Goal: Task Accomplishment & Management: Use online tool/utility

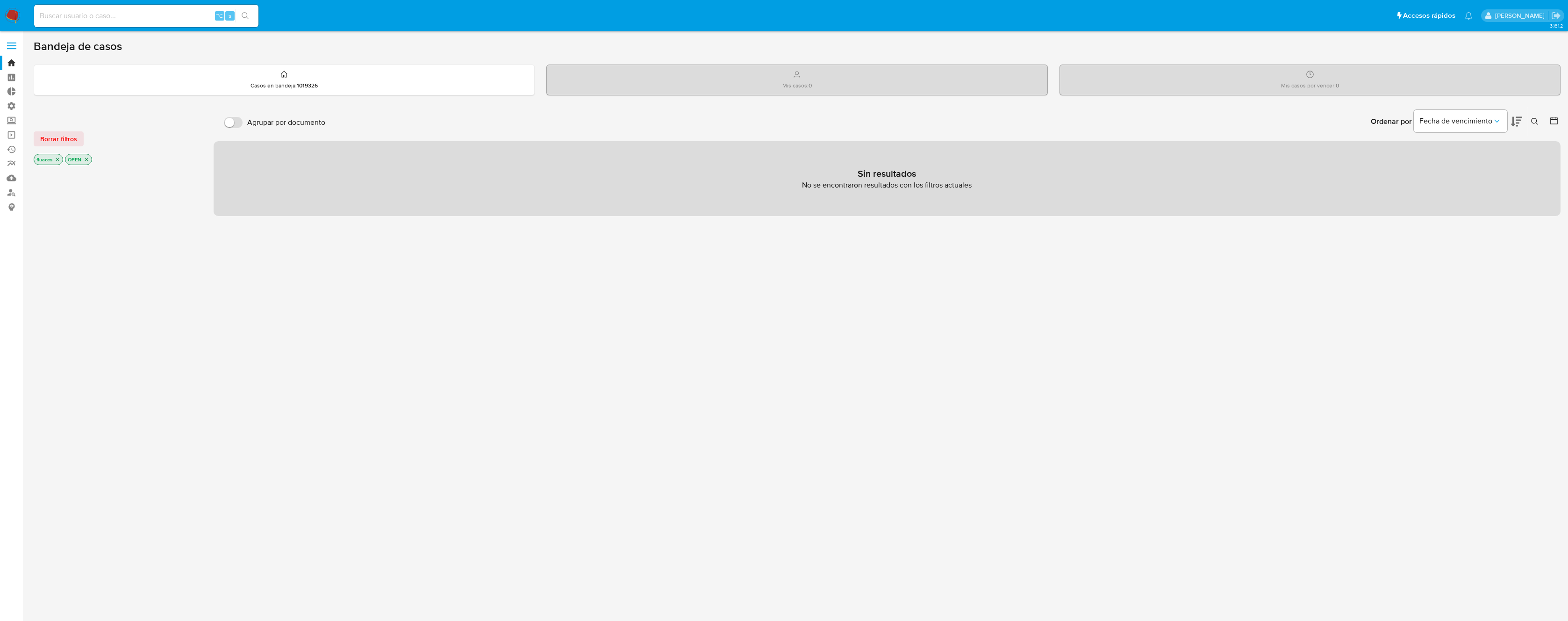
click at [57, 160] on icon "close-filter" at bounding box center [57, 160] width 3 height 3
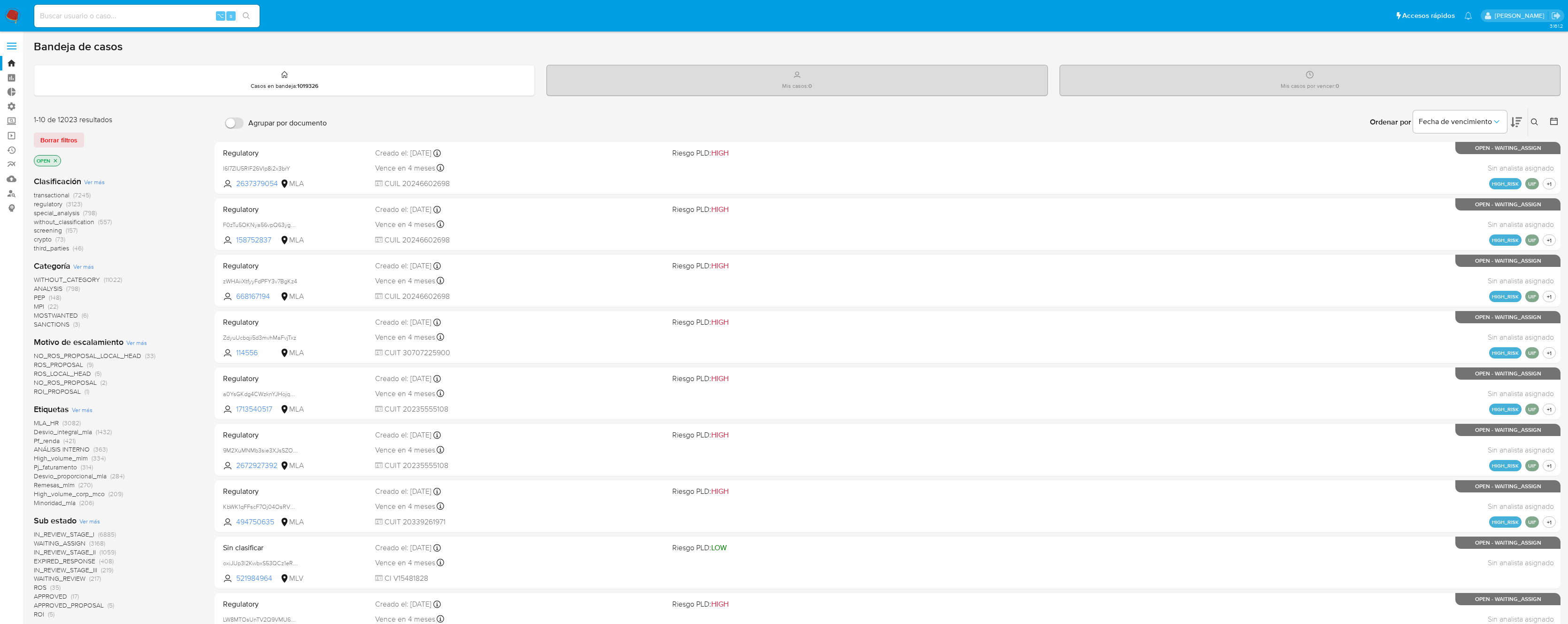
click at [57, 161] on icon "close-filter" at bounding box center [55, 160] width 6 height 6
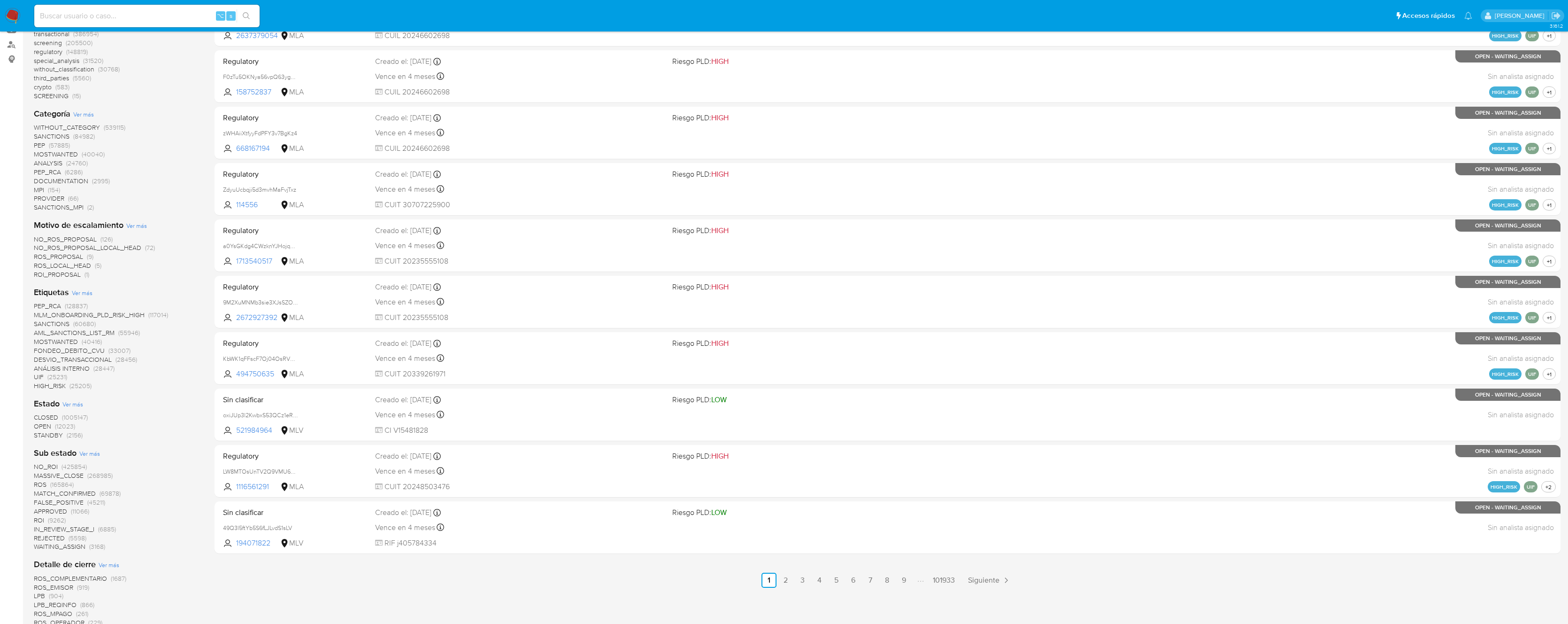
scroll to position [554, 0]
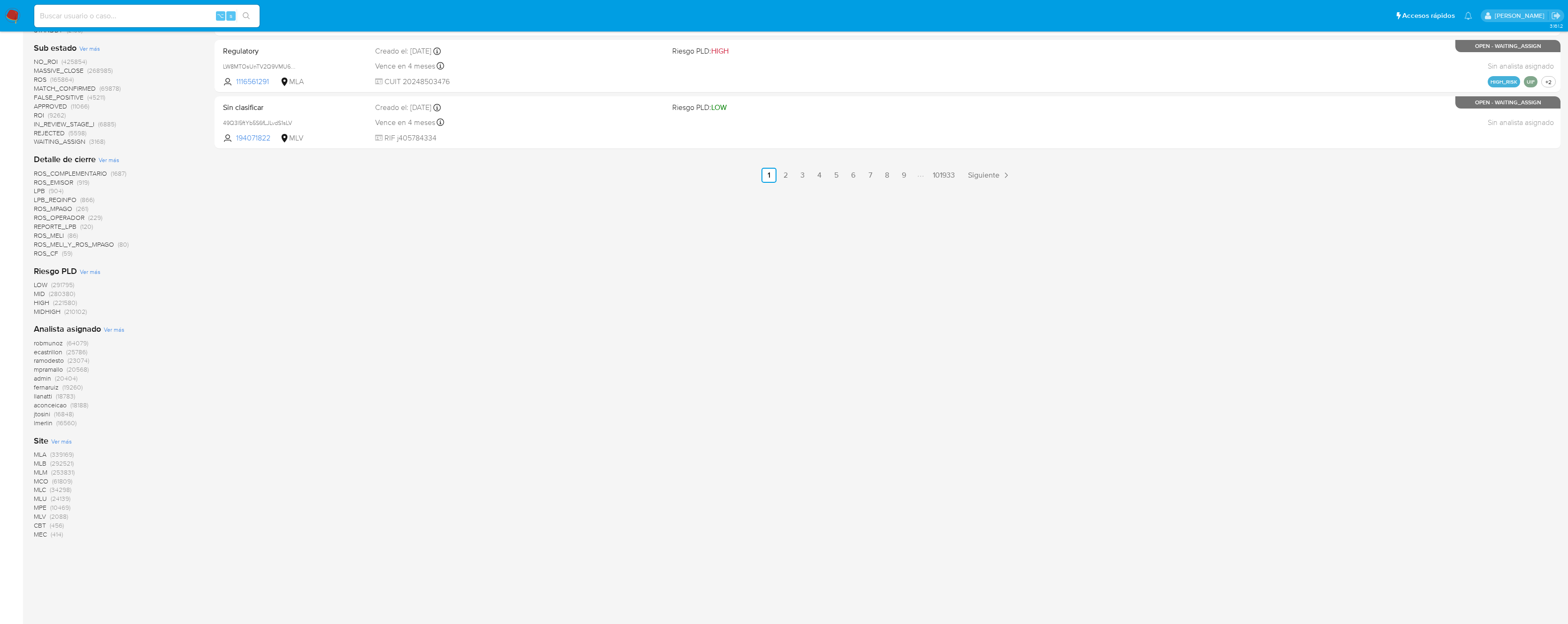
click at [39, 490] on span "MLC" at bounding box center [40, 489] width 12 height 9
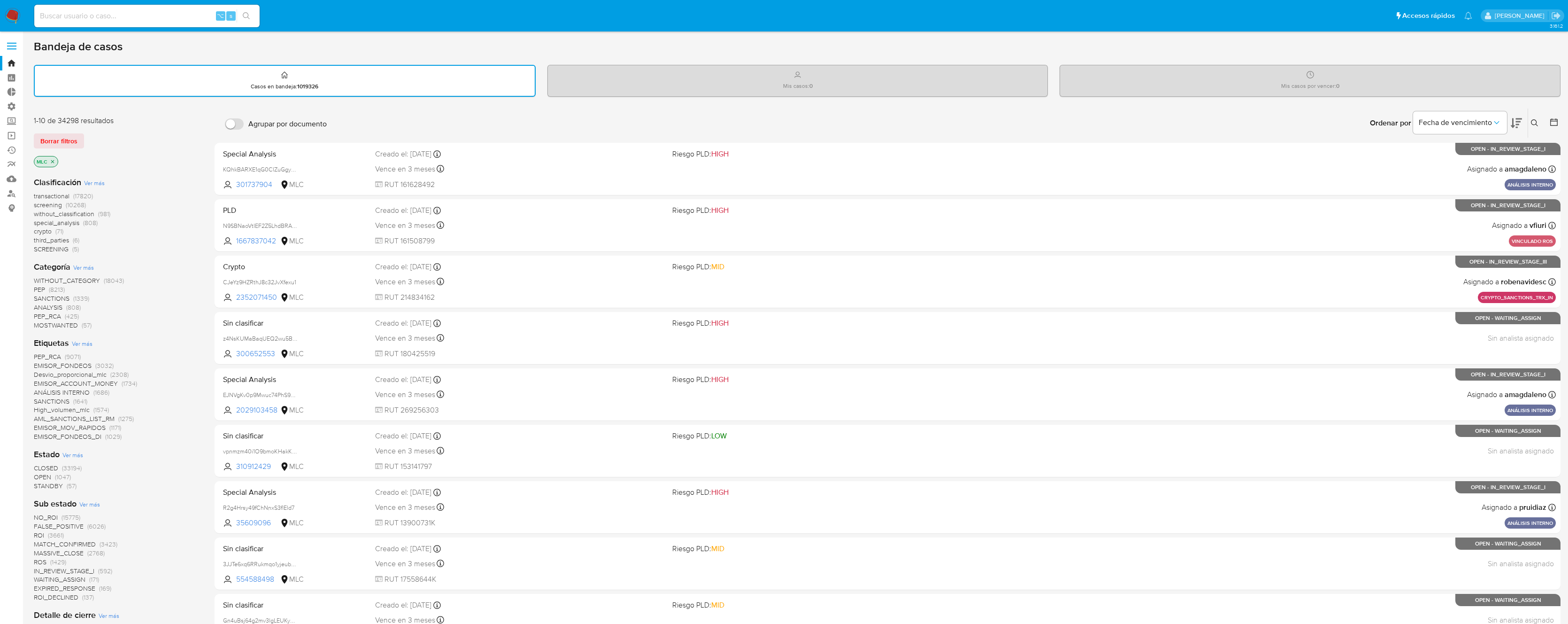
click at [56, 195] on span "transactional" at bounding box center [51, 195] width 35 height 9
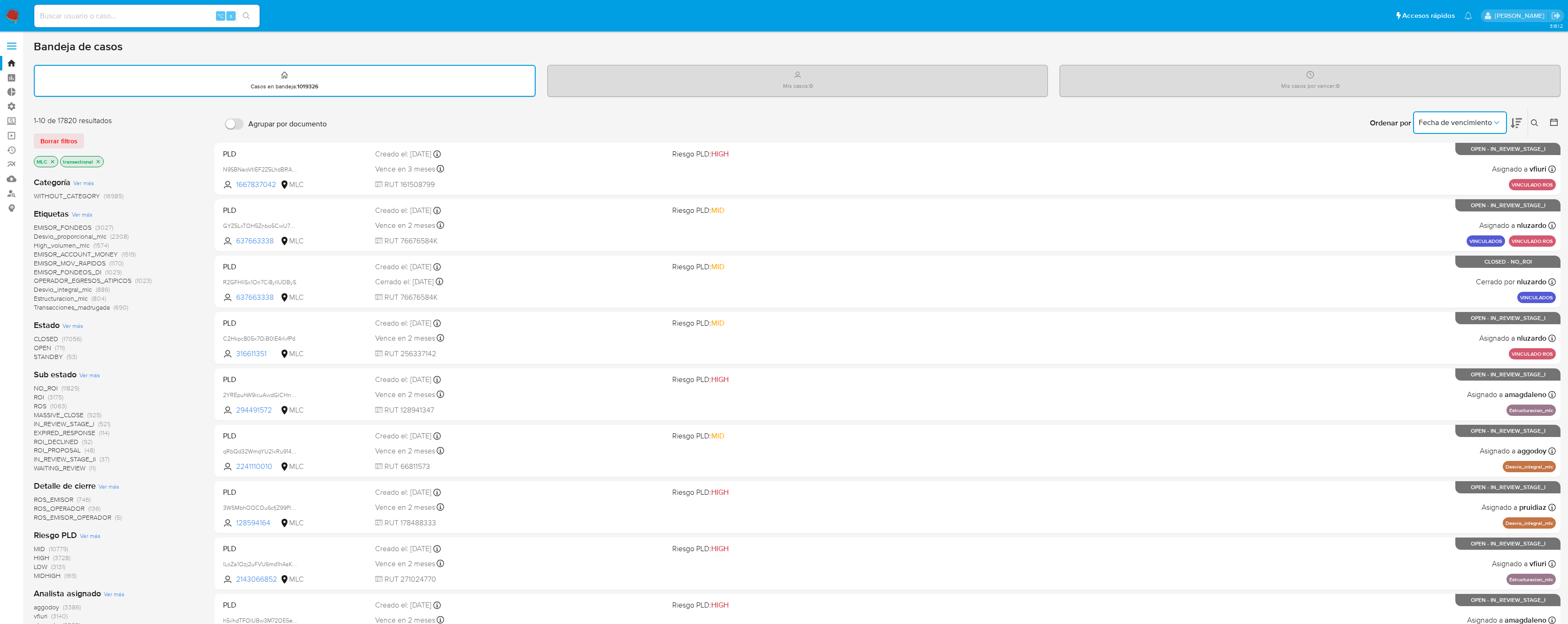
click at [1489, 121] on span "Fecha de vencimiento" at bounding box center [1455, 122] width 73 height 9
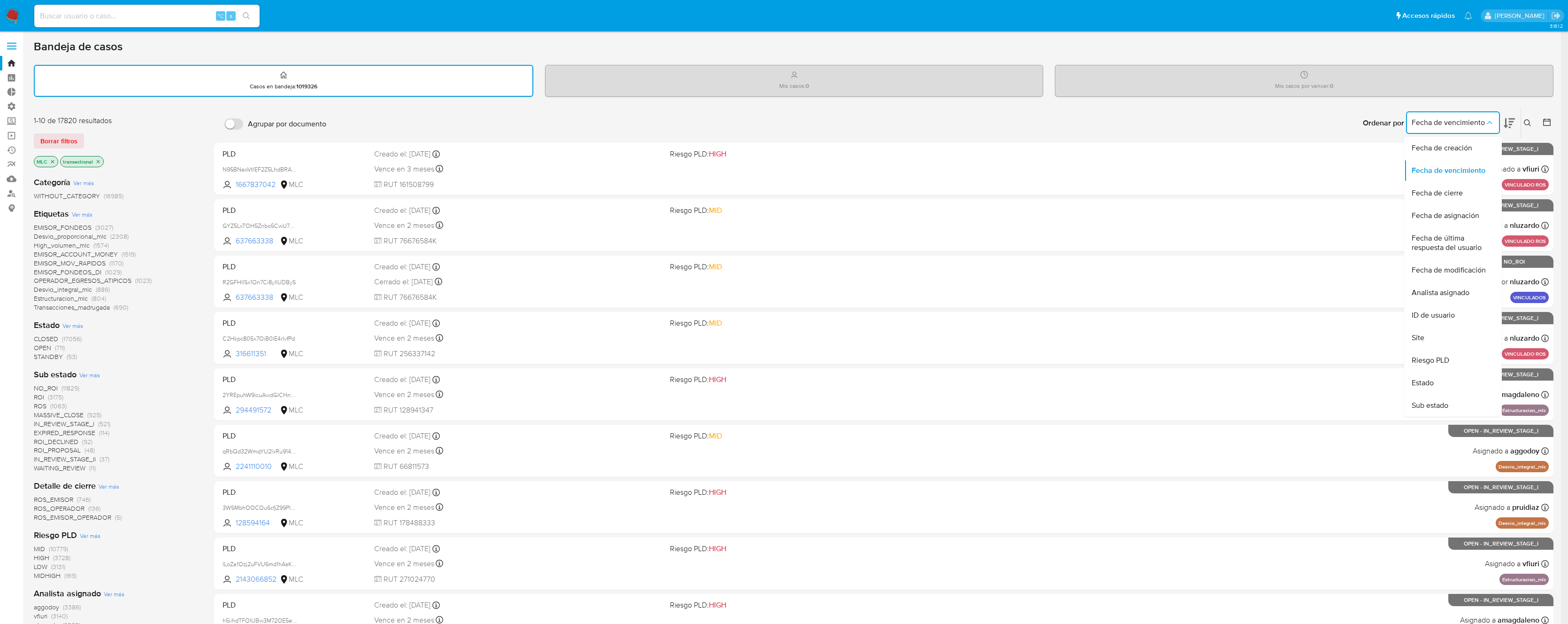
click at [1517, 106] on div "Bandeja de casos Casos en bandeja : 1019326 Mis casos : 0 Mis casos por vencer …" at bounding box center [793, 387] width 1520 height 697
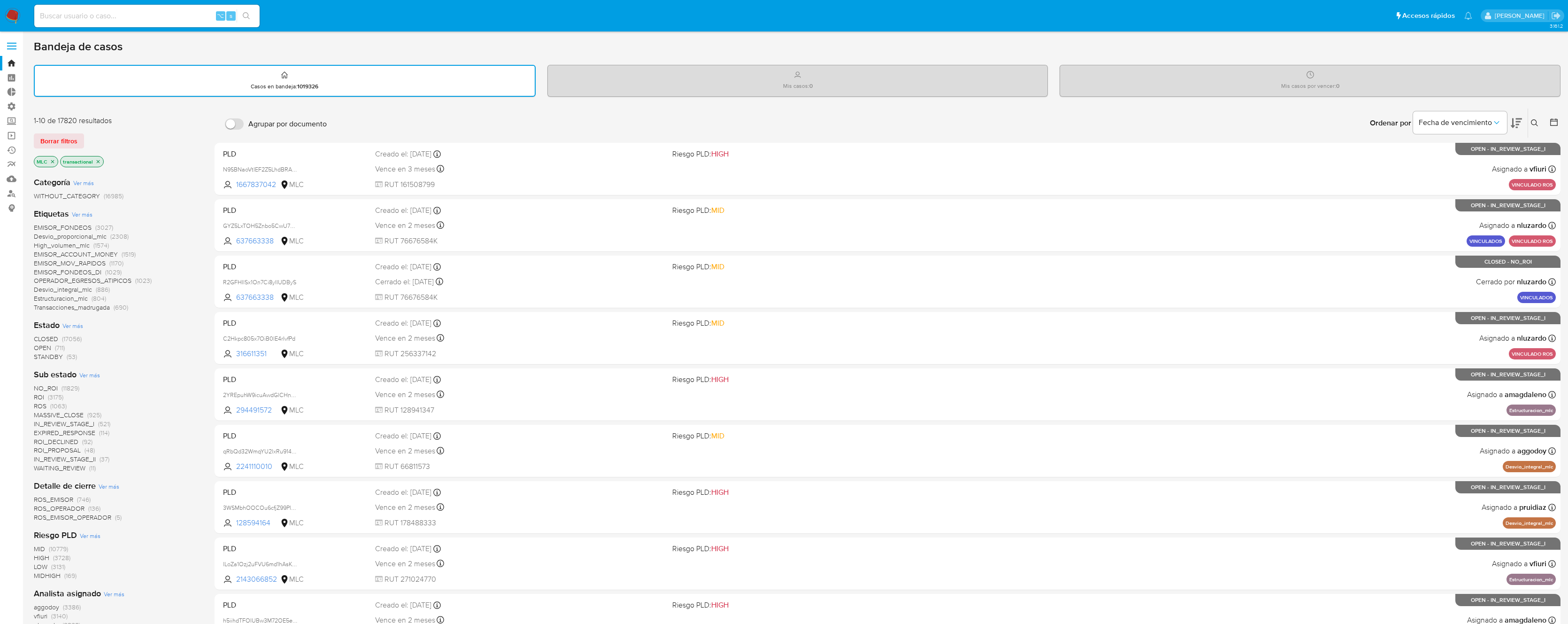
click at [1536, 122] on icon at bounding box center [1535, 123] width 7 height 7
click at [1484, 113] on button "Fecha de vencimiento" at bounding box center [1460, 122] width 94 height 23
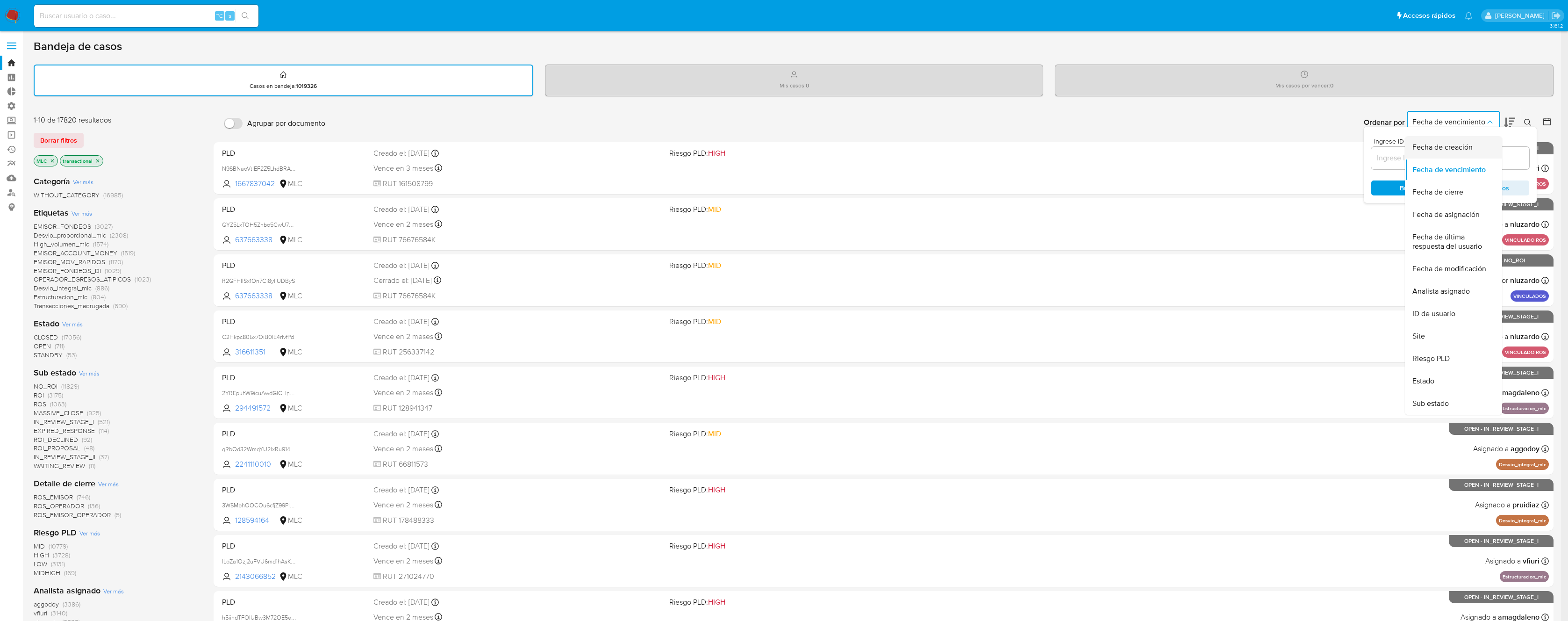
click at [1458, 149] on span "Fecha de creación" at bounding box center [1442, 147] width 60 height 9
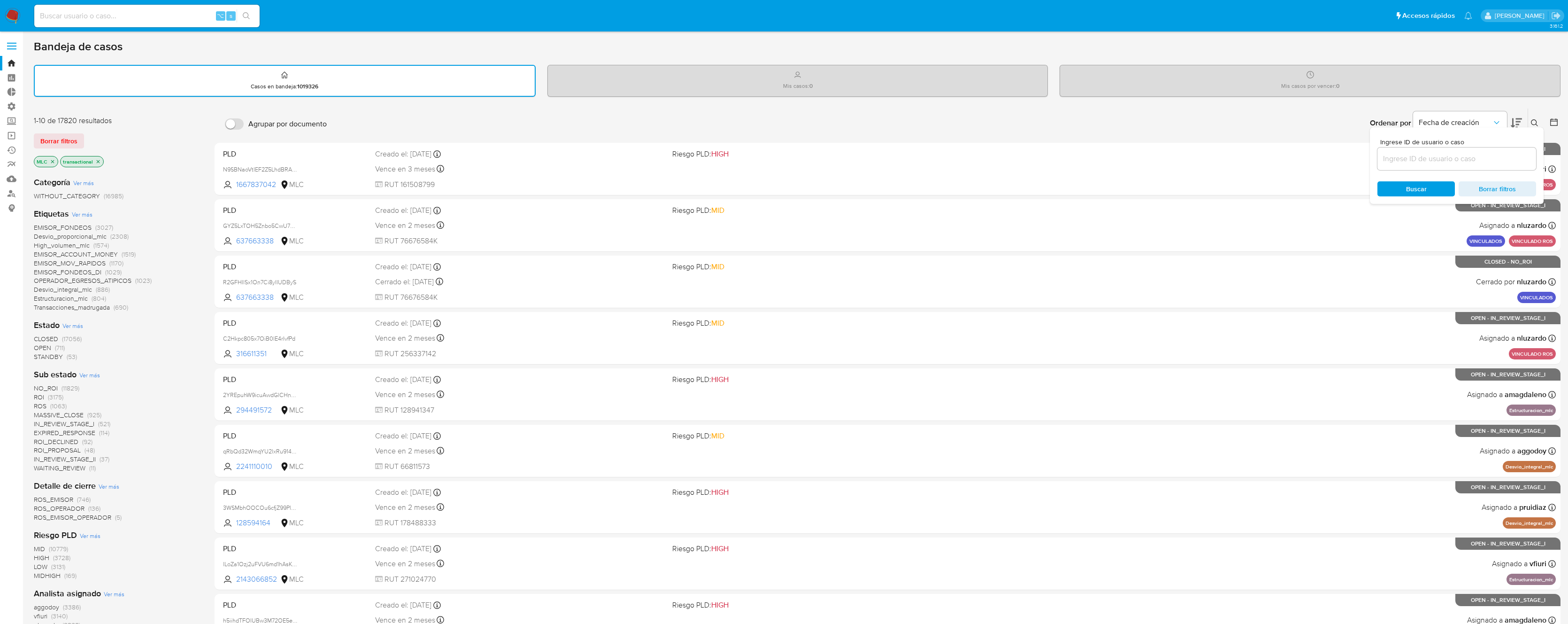
click at [1474, 107] on div "Bandeja de casos Casos en bandeja : 1019326 Mis casos : 0 Mis casos por vencer …" at bounding box center [797, 387] width 1527 height 697
click at [1350, 105] on div "Bandeja de casos Casos en bandeja : 1019326 Mis casos : 0 Mis casos por vencer …" at bounding box center [797, 387] width 1527 height 697
drag, startPoint x: 1439, startPoint y: 187, endPoint x: 1501, endPoint y: 184, distance: 62.1
click at [1500, 184] on div "Buscar Borrar filtros" at bounding box center [1457, 188] width 159 height 15
click at [1515, 121] on icon at bounding box center [1517, 123] width 11 height 11
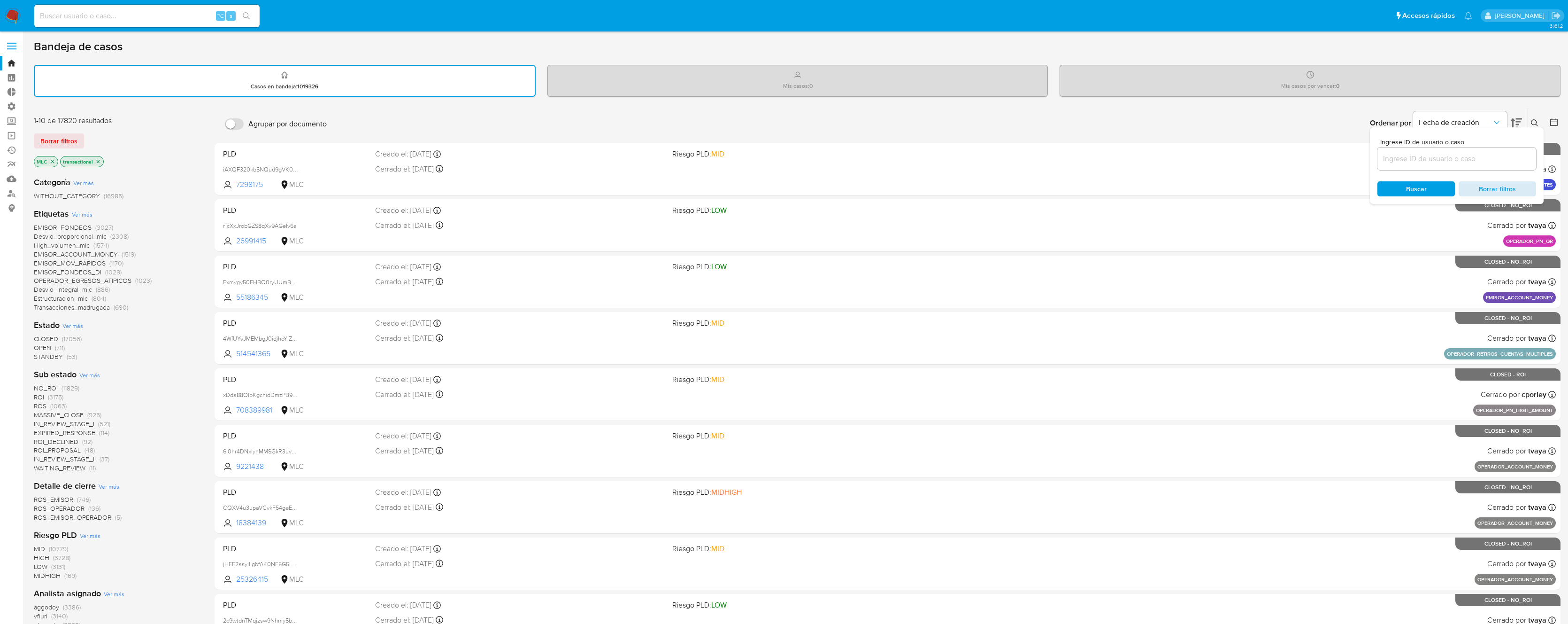
click at [1506, 189] on span "Borrar filtros" at bounding box center [1497, 188] width 64 height 13
click at [1352, 118] on div "Ordenar por Fecha de creación No es posible ordenar los resultados mientras se …" at bounding box center [946, 123] width 1229 height 29
click at [1553, 124] on icon at bounding box center [1554, 122] width 9 height 9
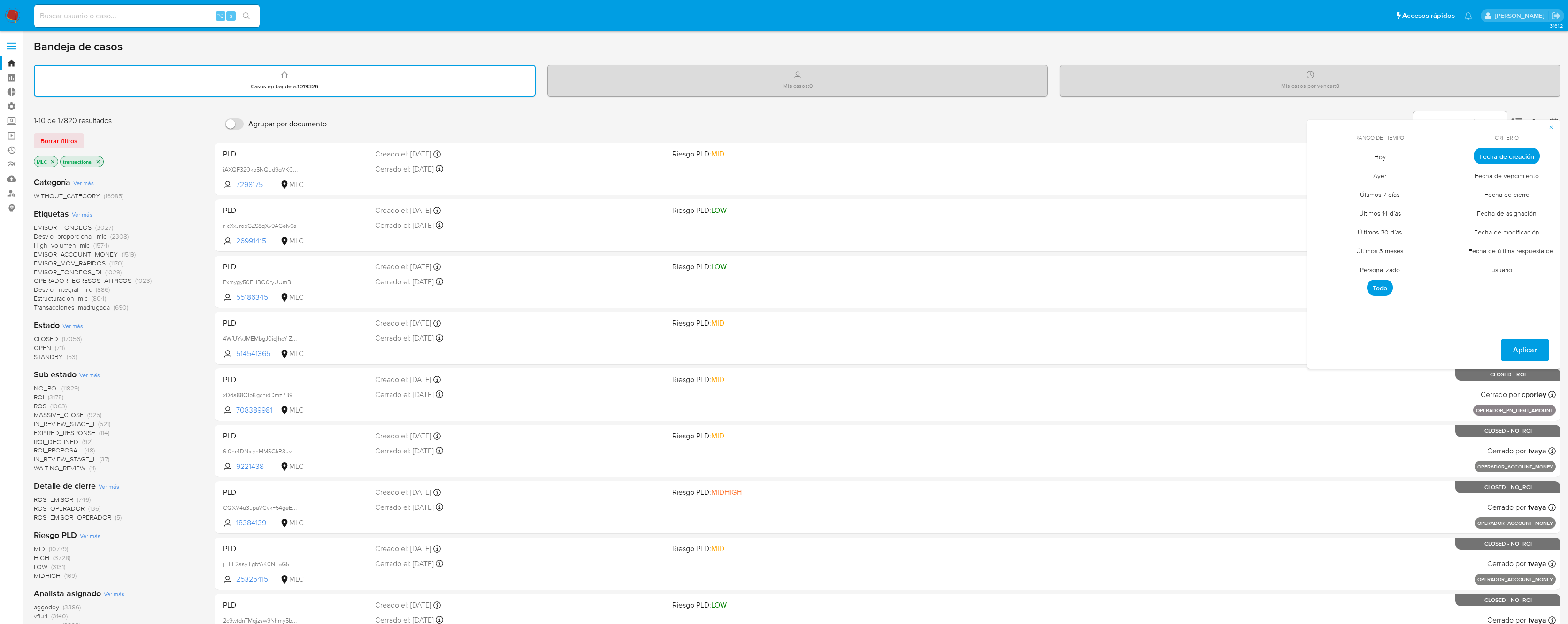
click at [1380, 113] on div "Ordenar por Fecha de creación" at bounding box center [1445, 123] width 165 height 29
click at [1518, 345] on span "Aplicar" at bounding box center [1525, 350] width 24 height 21
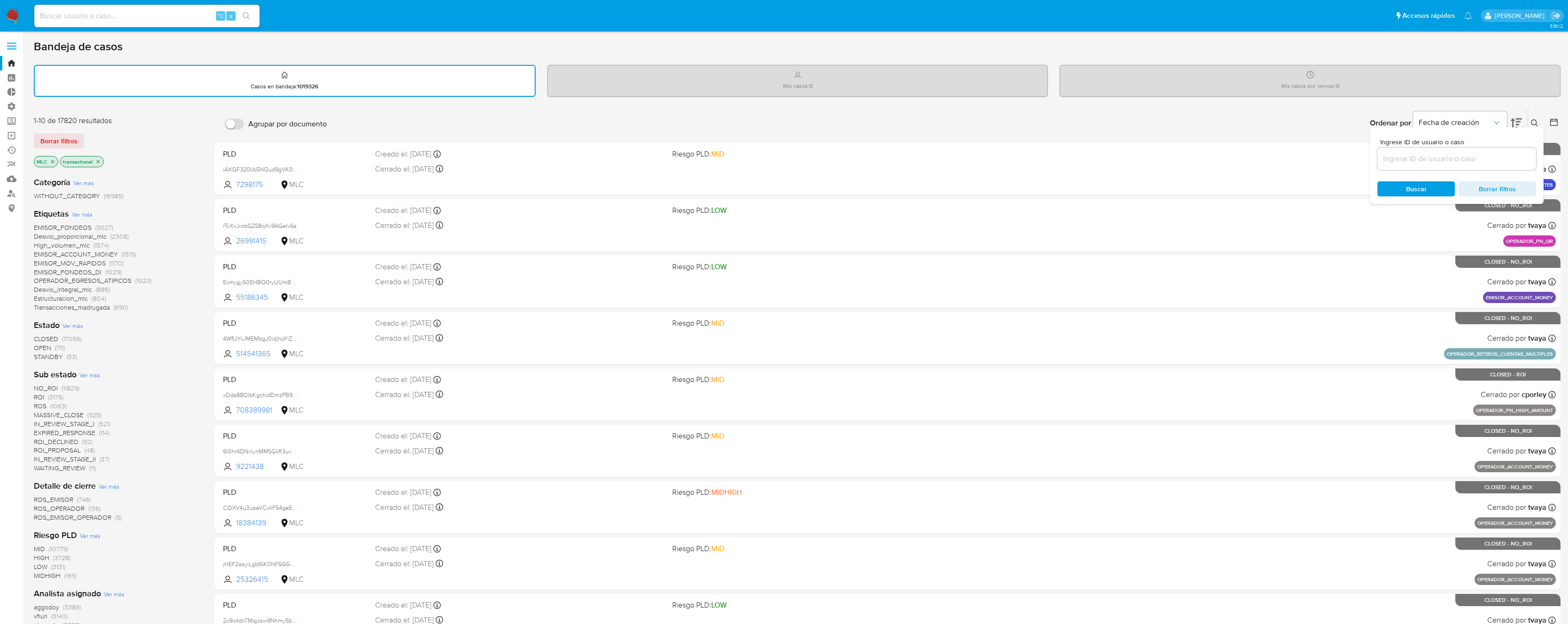
click at [1419, 187] on span "Buscar" at bounding box center [1417, 188] width 21 height 15
click at [1495, 121] on icon "Ordenar por" at bounding box center [1496, 122] width 9 height 9
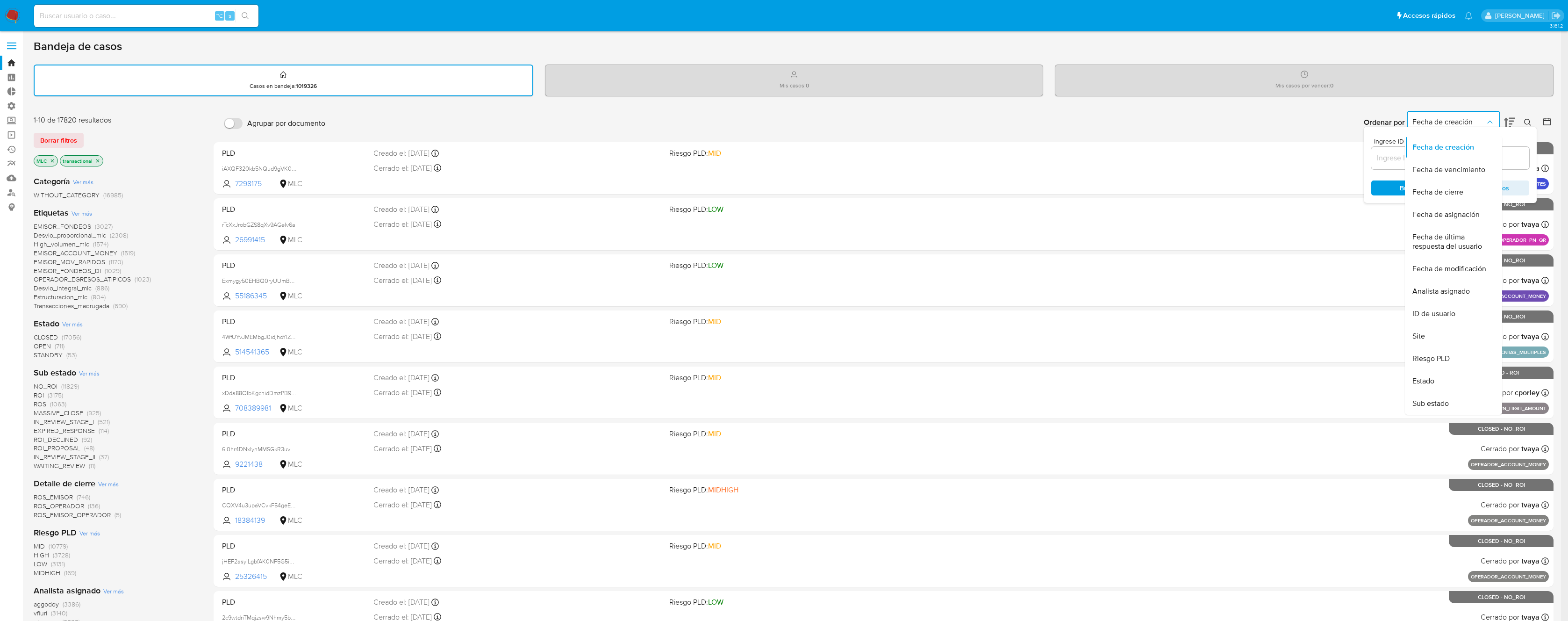
click at [1488, 121] on icon "Ordenar por" at bounding box center [1489, 122] width 9 height 9
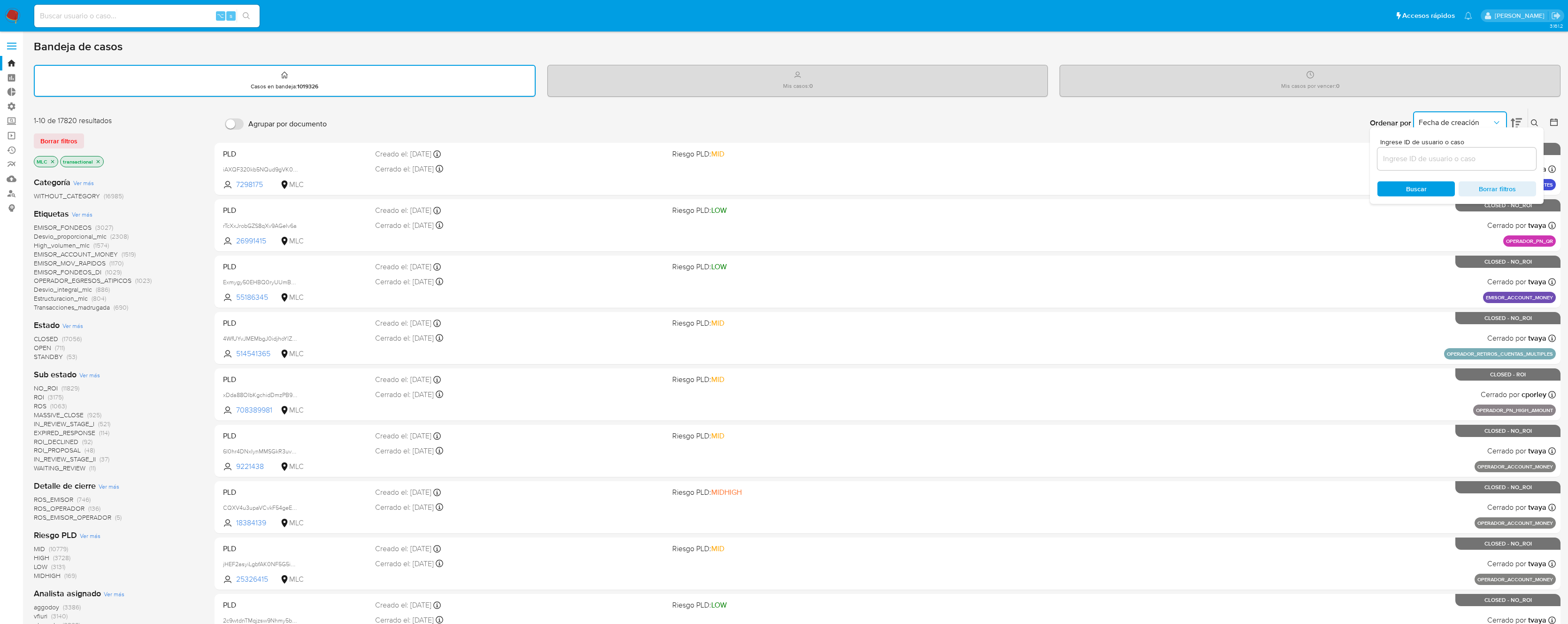
click at [1520, 122] on icon at bounding box center [1517, 123] width 11 height 11
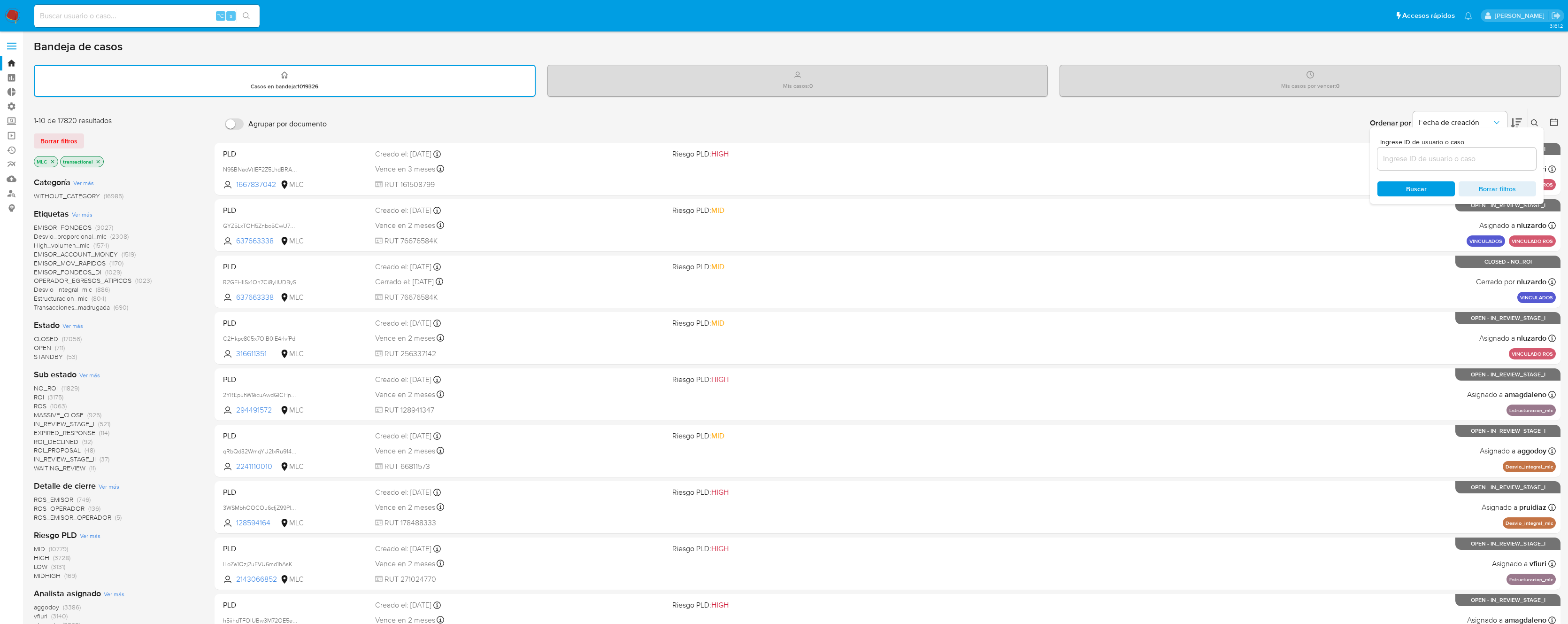
drag, startPoint x: 1526, startPoint y: 122, endPoint x: 1534, endPoint y: 123, distance: 8.1
click at [1526, 122] on div "Ordenar por Fecha de creación" at bounding box center [1445, 123] width 165 height 29
click at [1536, 122] on icon at bounding box center [1535, 123] width 7 height 7
click at [1515, 122] on icon at bounding box center [1517, 123] width 11 height 11
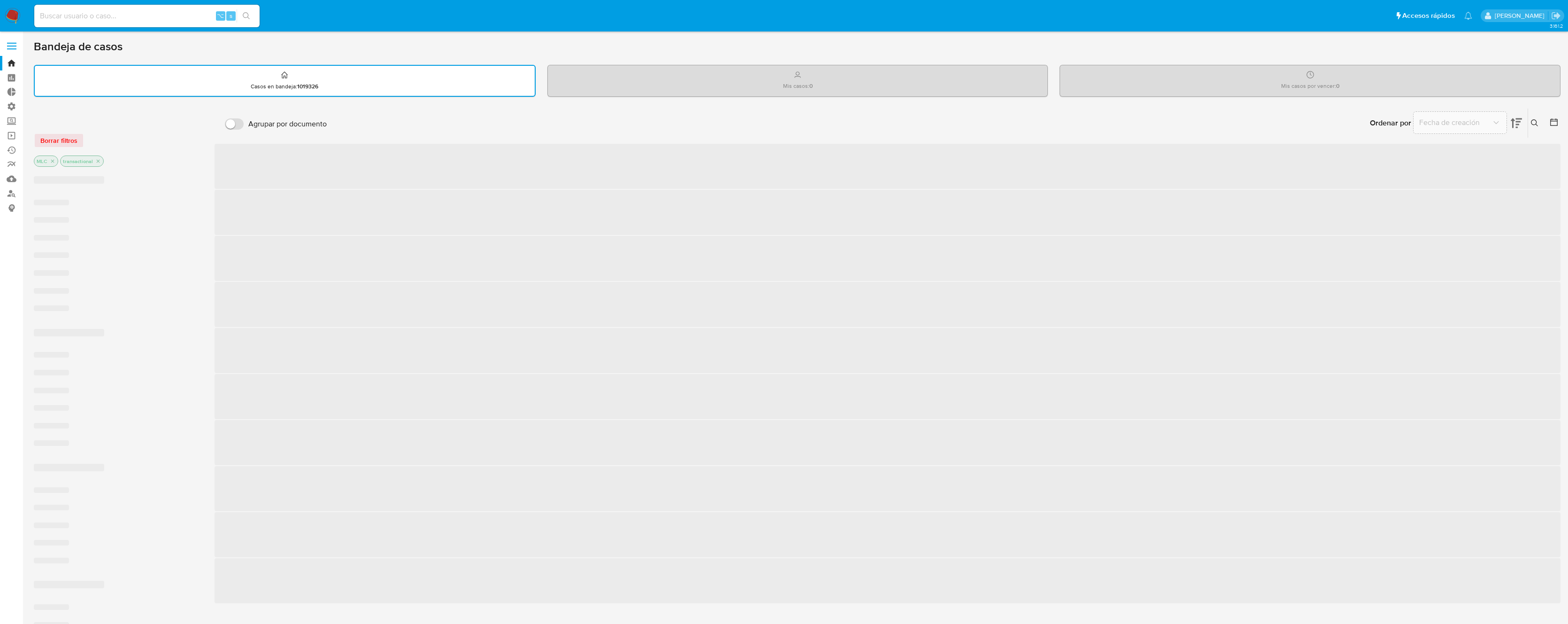
click at [1515, 122] on icon at bounding box center [1517, 123] width 11 height 11
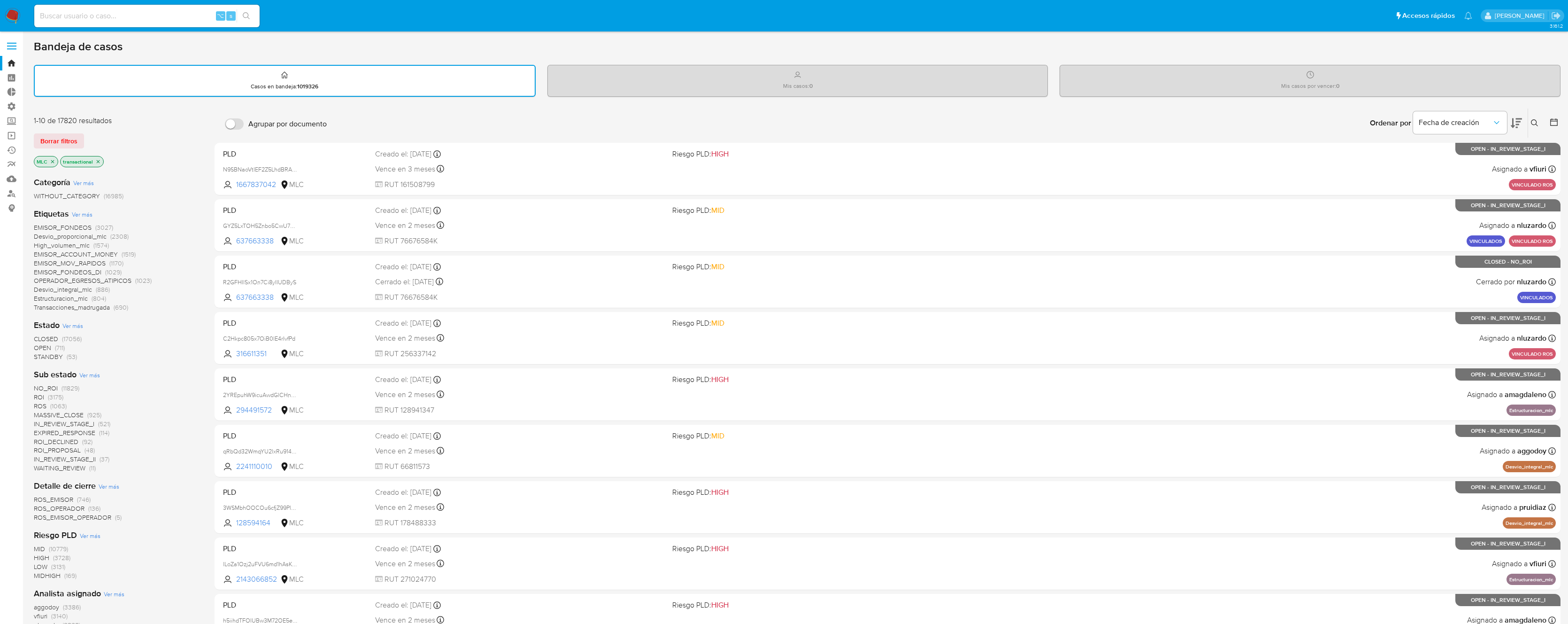
click at [10, 43] on span at bounding box center [12, 43] width 9 height 1
click at [0, 0] on input "checkbox" at bounding box center [0, 0] width 0 height 0
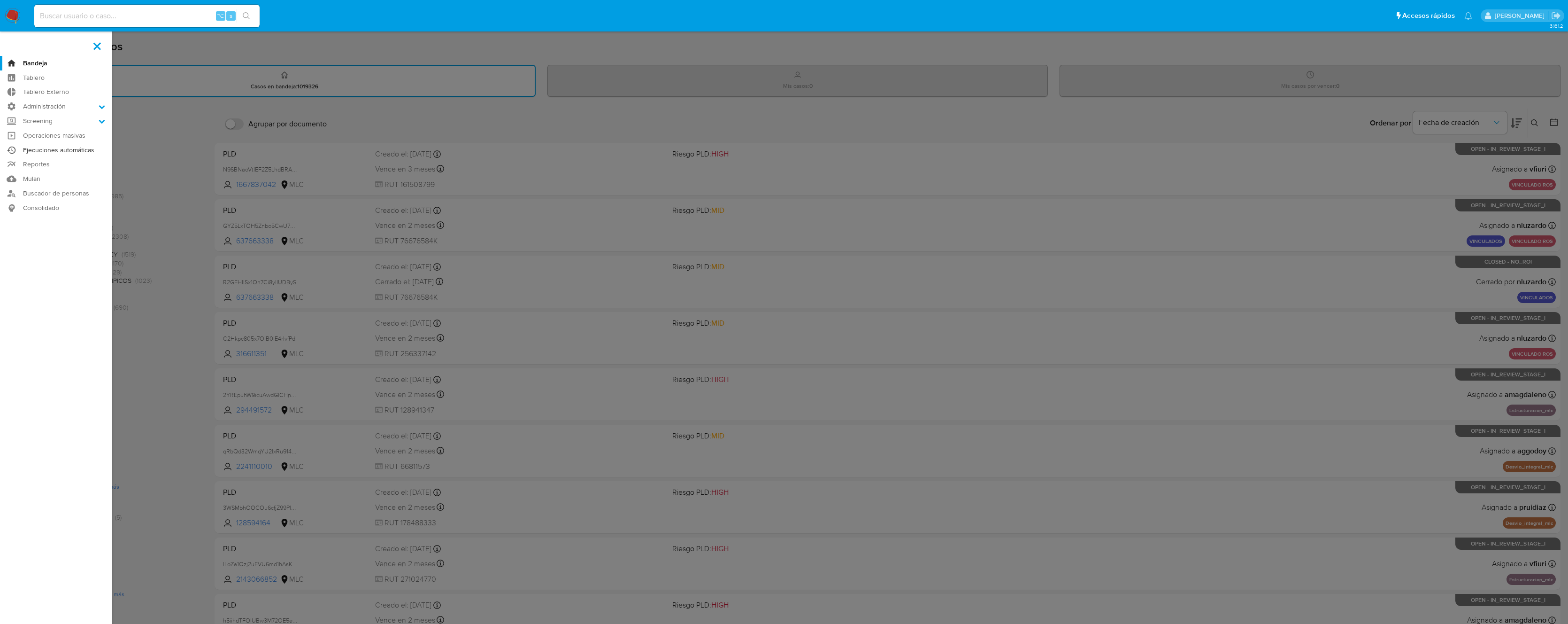
click at [47, 151] on link "Ejecuciones automáticas" at bounding box center [56, 150] width 112 height 15
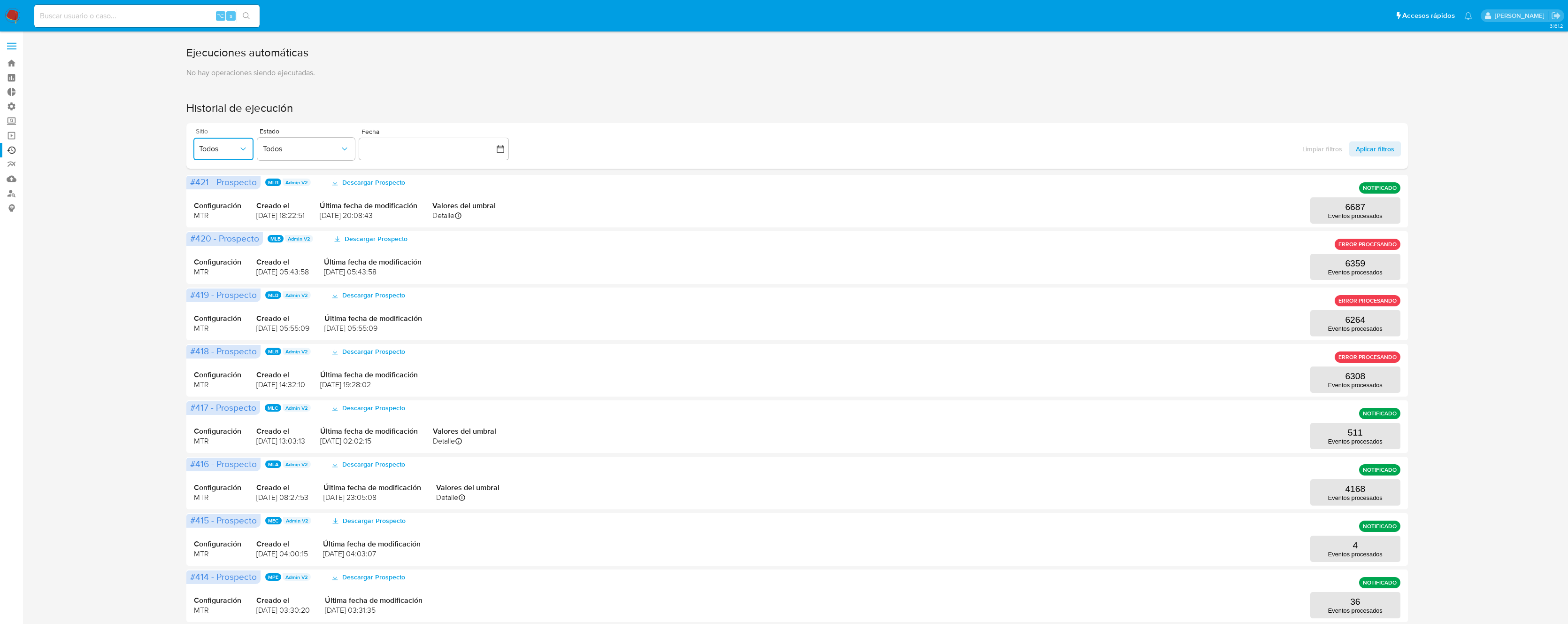
click at [216, 148] on span "Todos" at bounding box center [219, 149] width 39 height 9
click at [222, 147] on span "Todos" at bounding box center [219, 149] width 39 height 9
click at [304, 147] on span "Todos" at bounding box center [301, 149] width 77 height 9
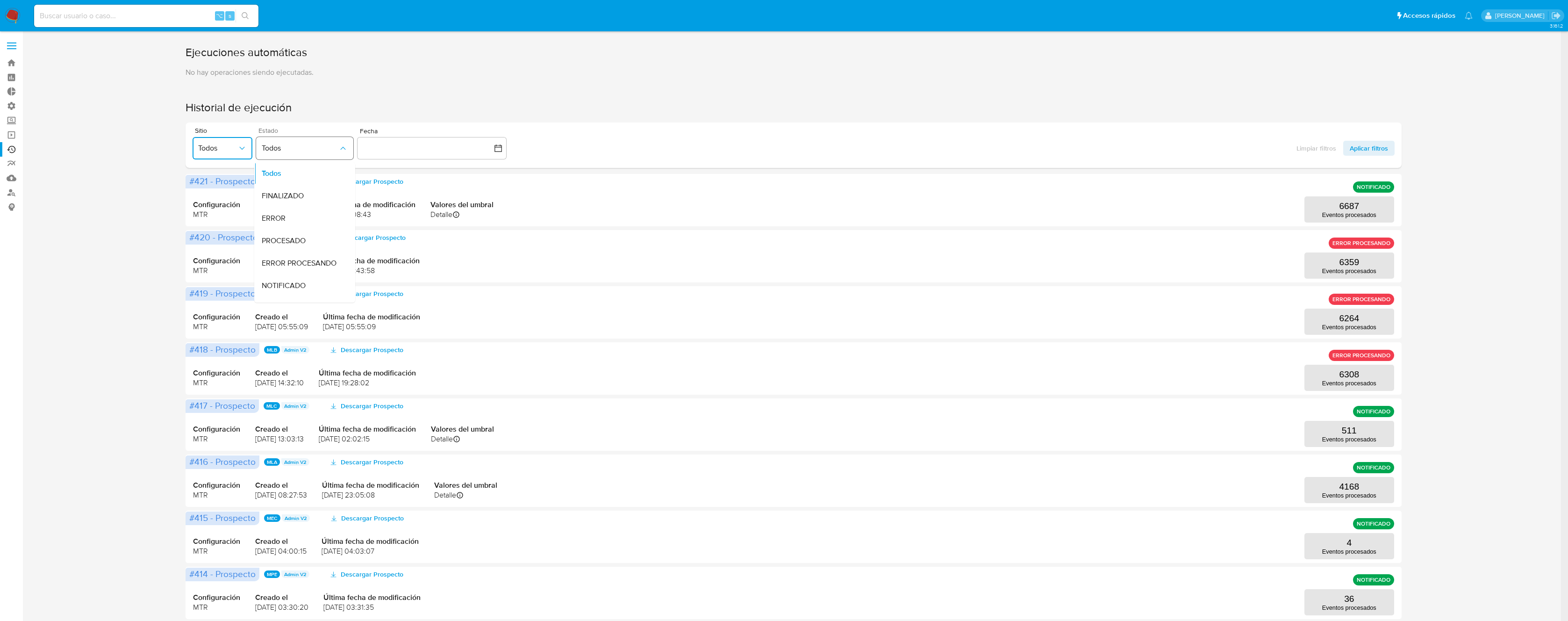
click at [303, 147] on span "Todos" at bounding box center [300, 148] width 77 height 9
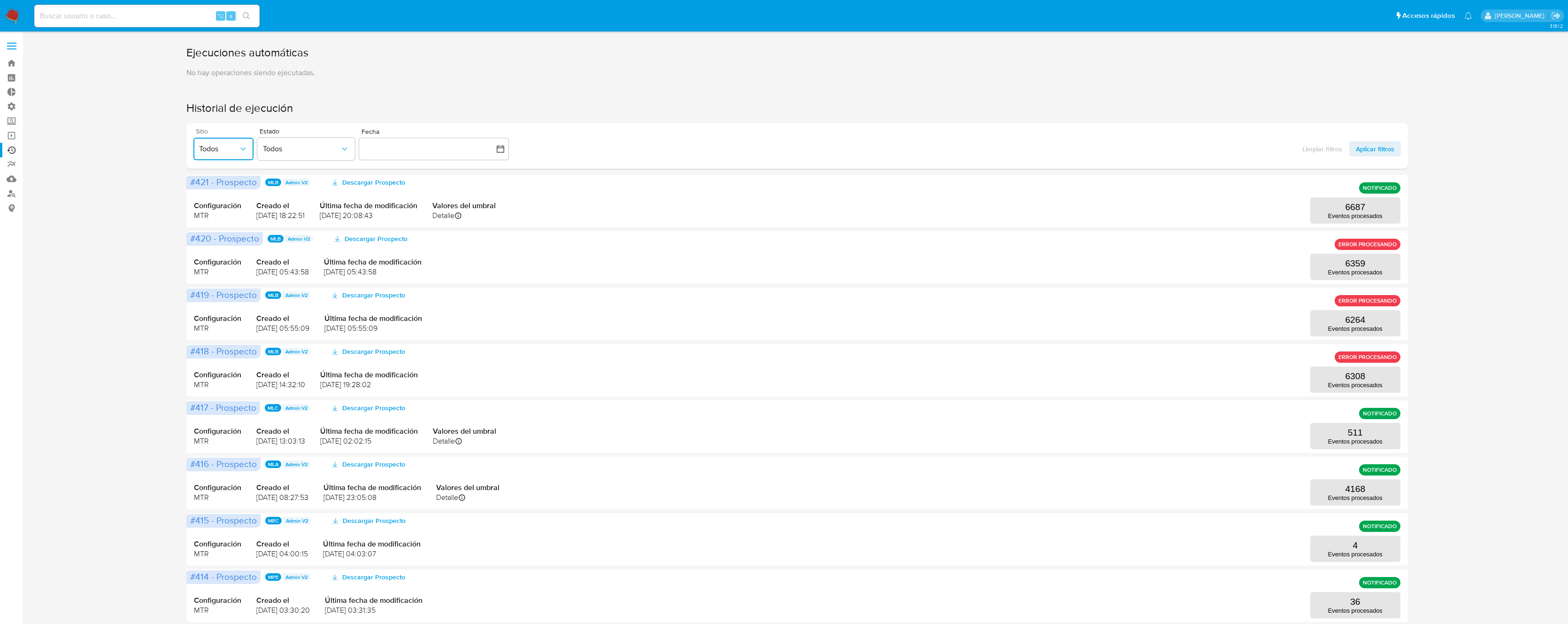
click at [237, 146] on span "Todos" at bounding box center [219, 149] width 39 height 9
click at [501, 149] on icon "button" at bounding box center [500, 149] width 9 height 9
drag, startPoint x: 420, startPoint y: 188, endPoint x: 393, endPoint y: 184, distance: 27.3
click at [404, 188] on div "octubre 2025" at bounding box center [434, 182] width 128 height 11
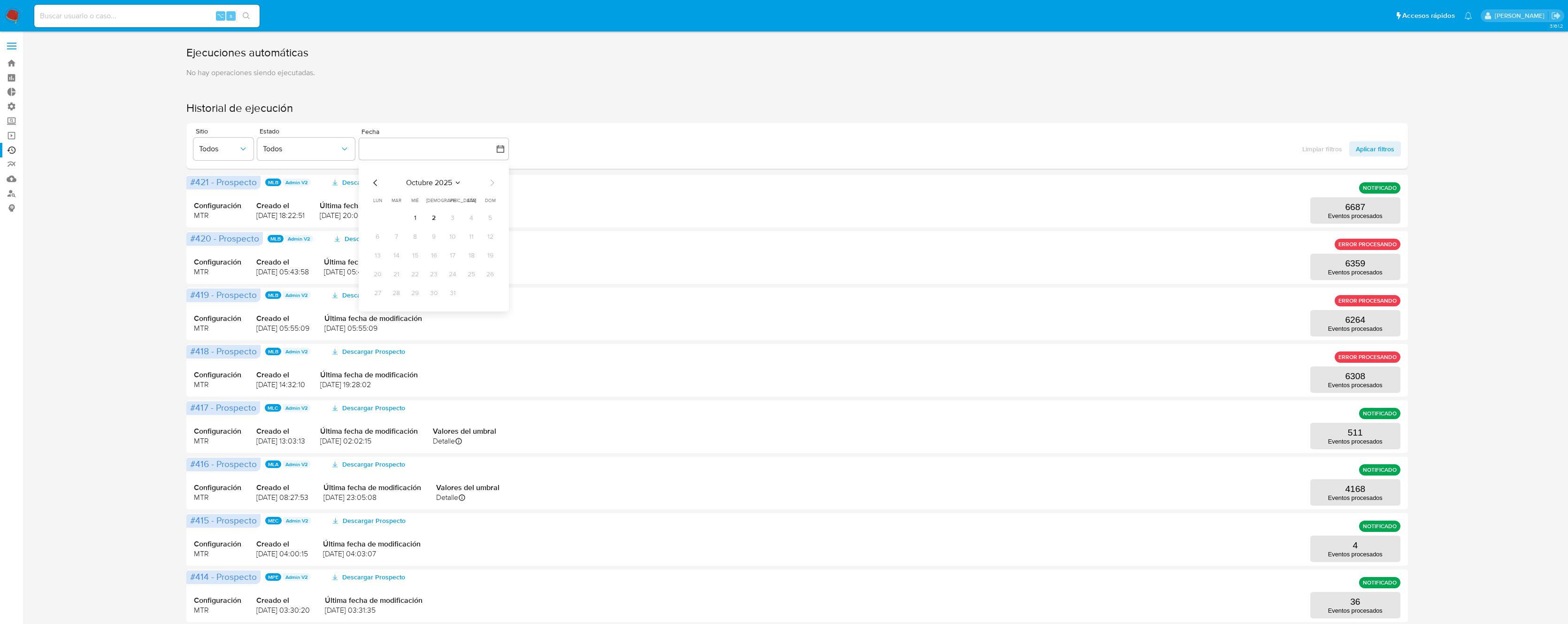
click at [376, 183] on icon "Mes anterior" at bounding box center [375, 182] width 11 height 11
click at [377, 237] on button "8" at bounding box center [377, 236] width 15 height 15
click at [379, 236] on button "8" at bounding box center [377, 236] width 15 height 15
click at [312, 153] on span "Todos" at bounding box center [301, 149] width 77 height 9
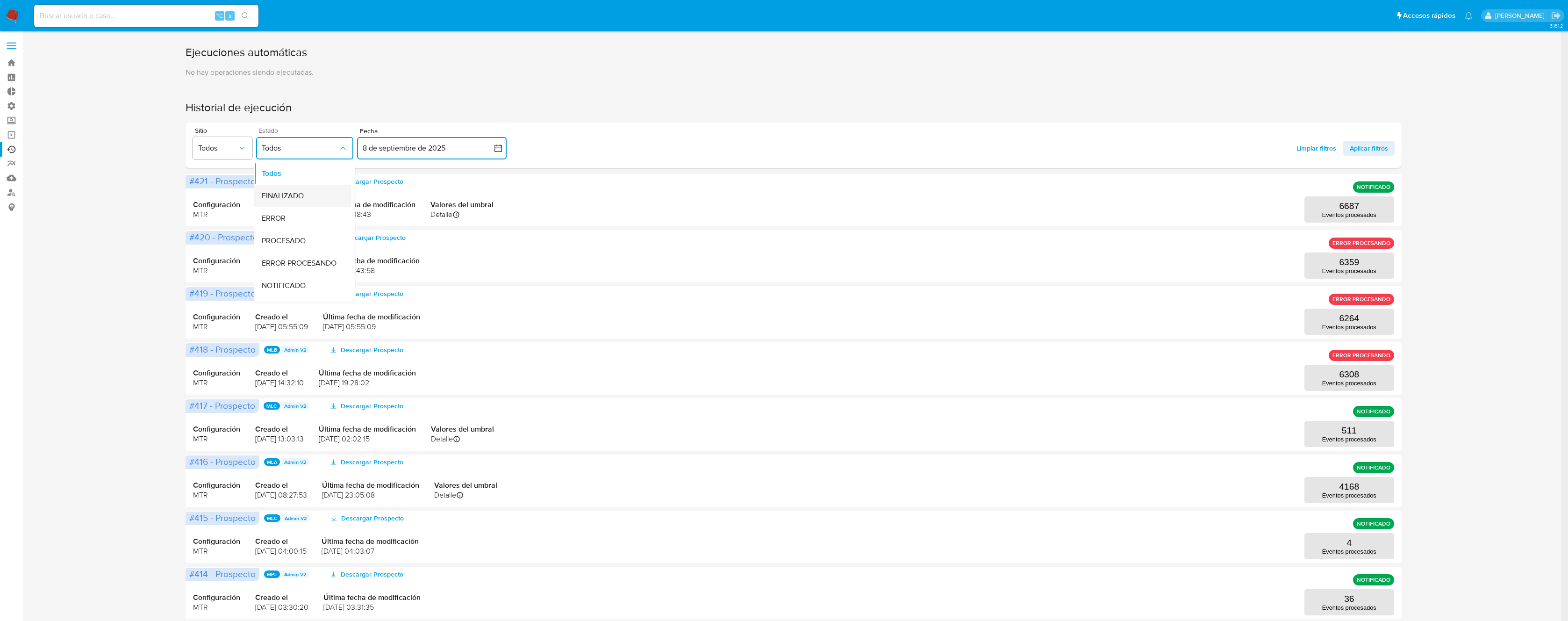
click at [295, 191] on span "FINALIZADO" at bounding box center [282, 195] width 42 height 9
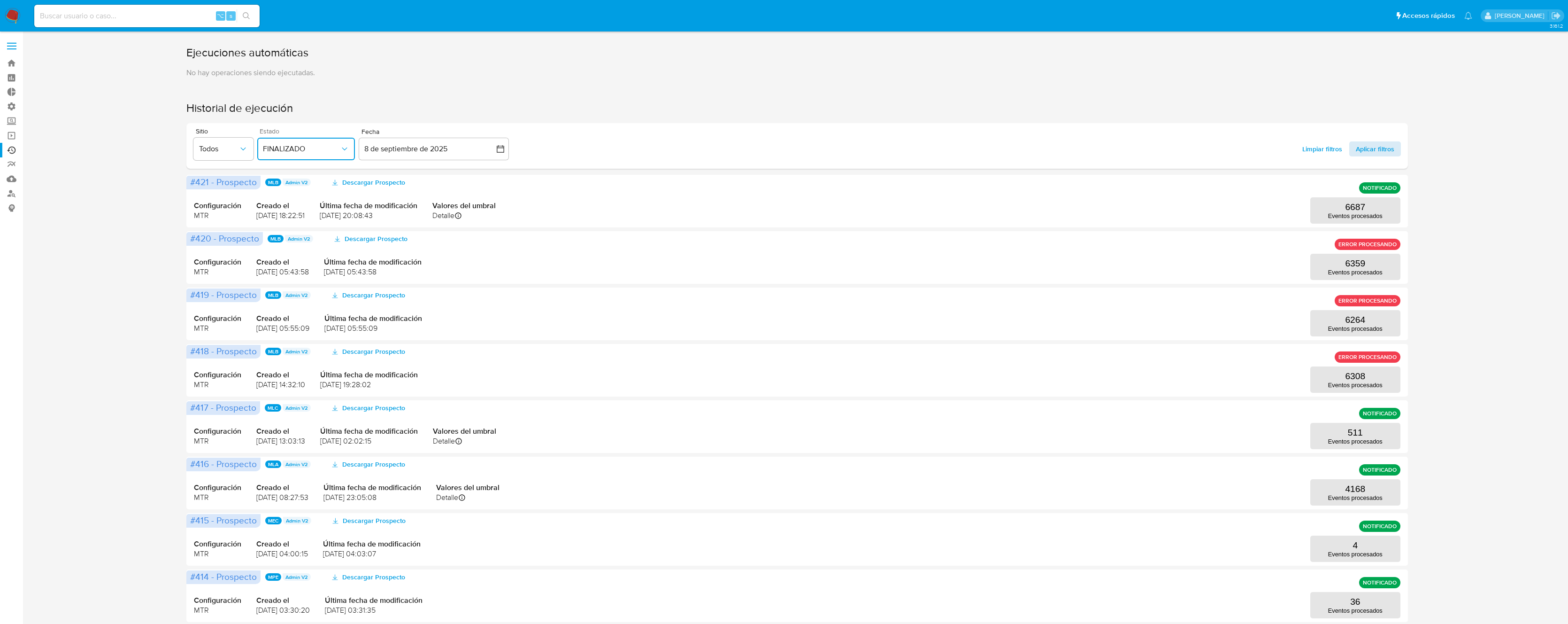
click at [1372, 150] on span "Aplicar filtros" at bounding box center [1375, 149] width 39 height 15
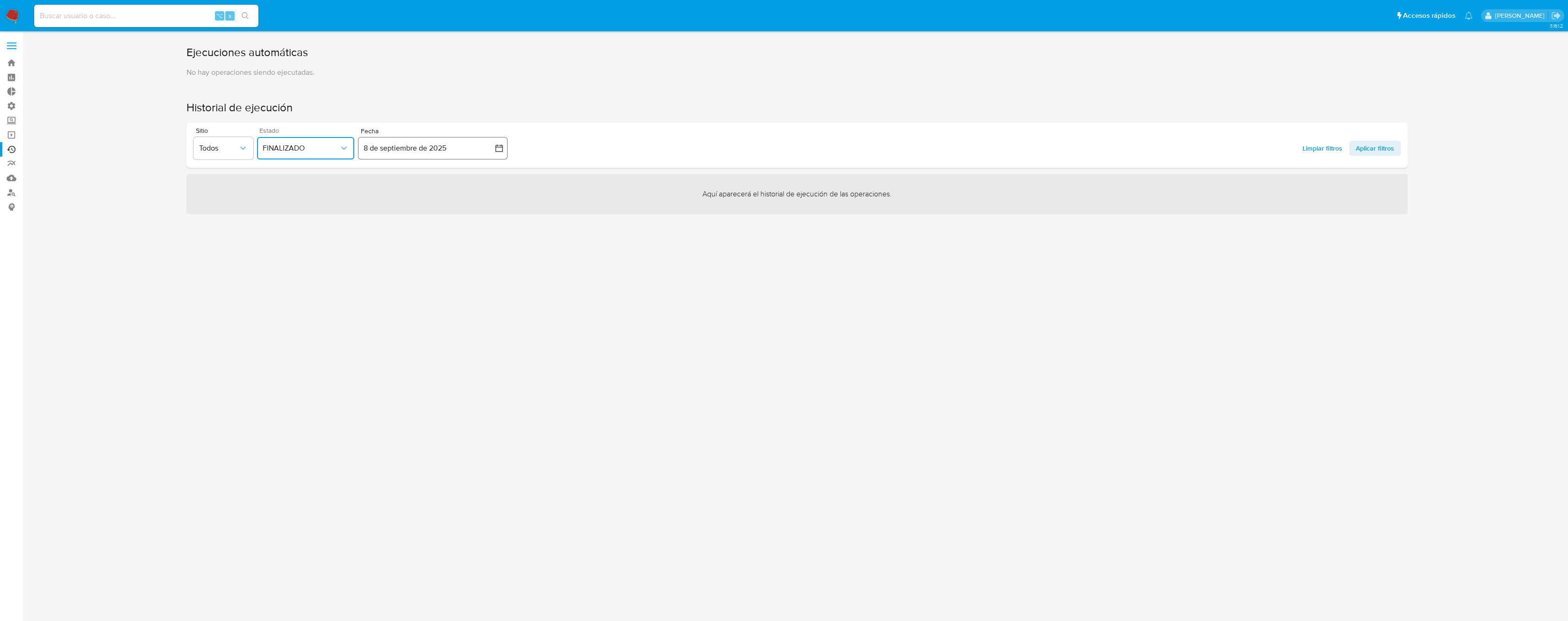
click at [436, 146] on button "8 de septiembre de 2025" at bounding box center [433, 148] width 150 height 23
click at [374, 235] on button "8" at bounding box center [377, 235] width 15 height 15
click at [395, 237] on button "9" at bounding box center [395, 235] width 15 height 15
click at [1388, 148] on span "Aplicar filtros" at bounding box center [1374, 148] width 38 height 15
click at [225, 148] on span "Todos" at bounding box center [219, 148] width 39 height 9
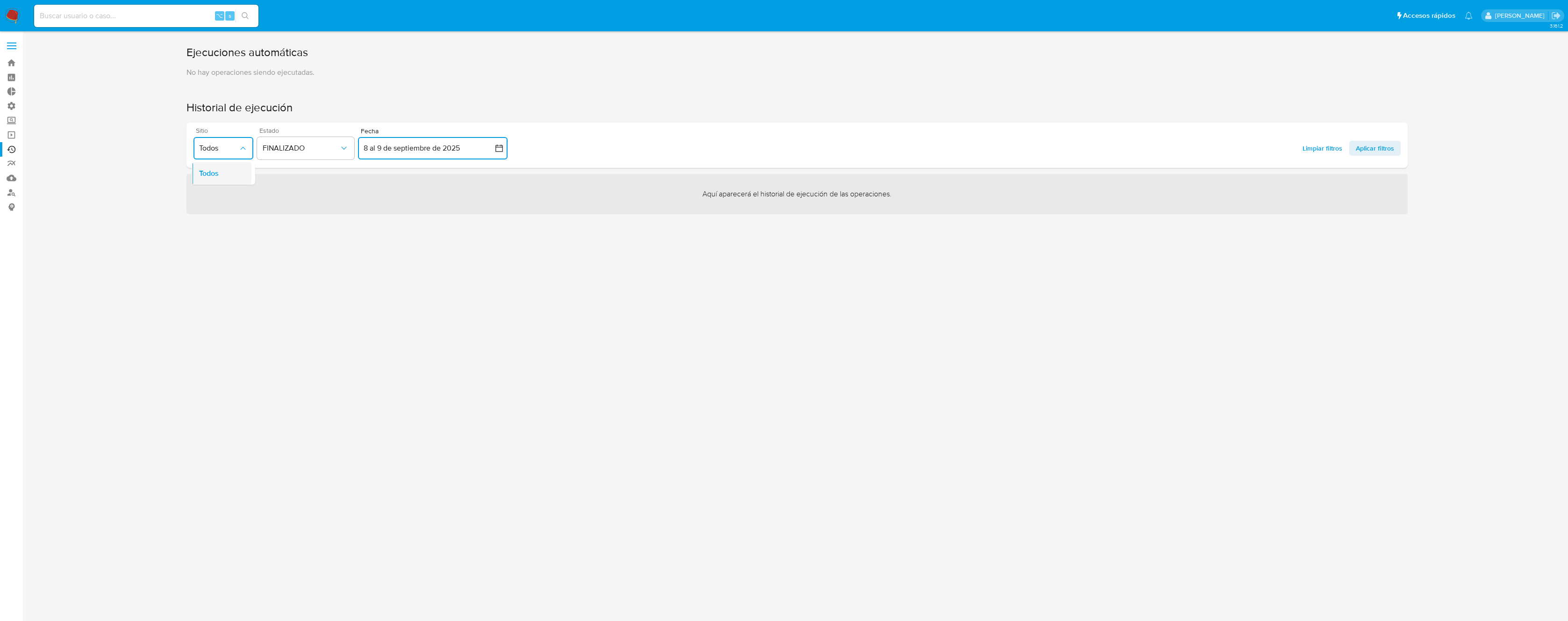
click at [221, 169] on div "Todos" at bounding box center [219, 173] width 39 height 23
click at [1372, 148] on span "Aplicar filtros" at bounding box center [1374, 148] width 38 height 15
click at [416, 147] on button "8 al 9 de septiembre de 2025" at bounding box center [433, 148] width 150 height 23
click at [458, 237] on button "12" at bounding box center [451, 235] width 15 height 15
click at [376, 237] on button "8" at bounding box center [377, 235] width 15 height 15
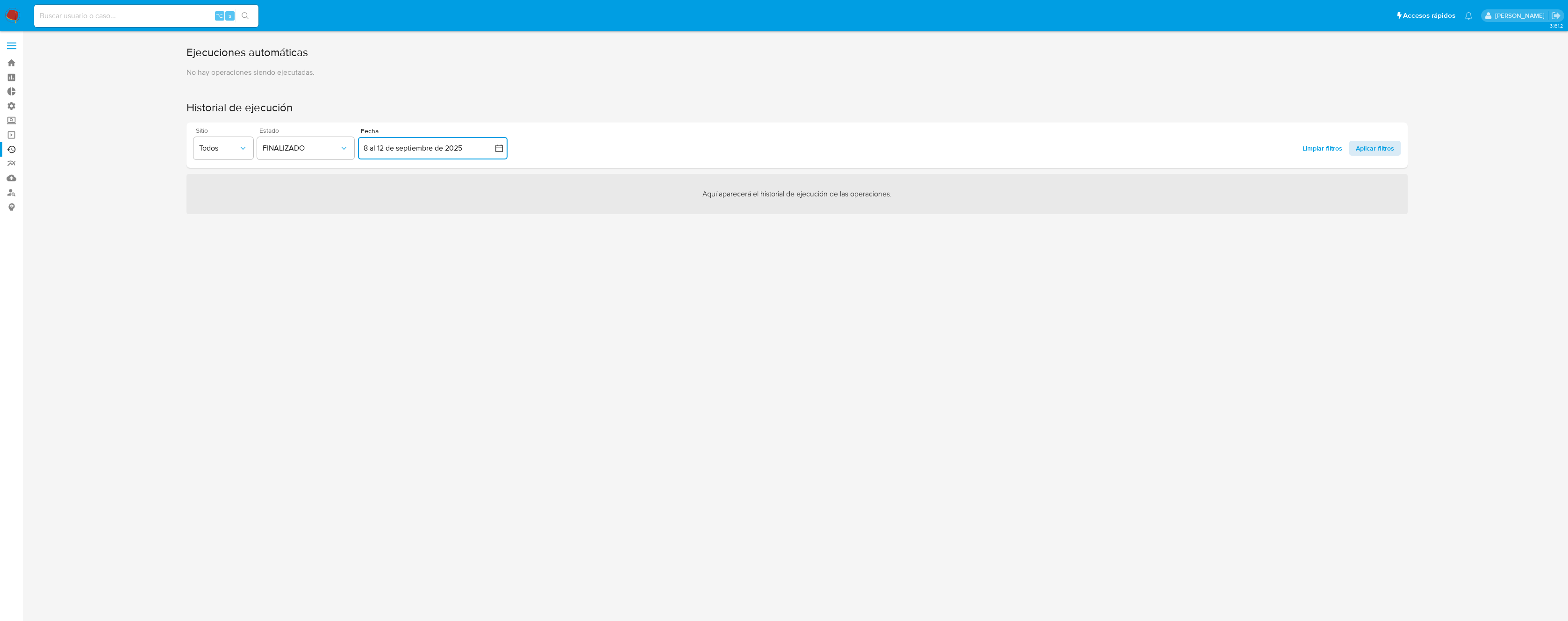
click at [1365, 150] on span "Aplicar filtros" at bounding box center [1374, 148] width 38 height 15
click at [310, 142] on button "FINALIZADO" at bounding box center [306, 148] width 97 height 23
click at [291, 169] on div "Todos" at bounding box center [301, 173] width 77 height 23
click at [1379, 153] on span "Aplicar filtros" at bounding box center [1374, 148] width 38 height 15
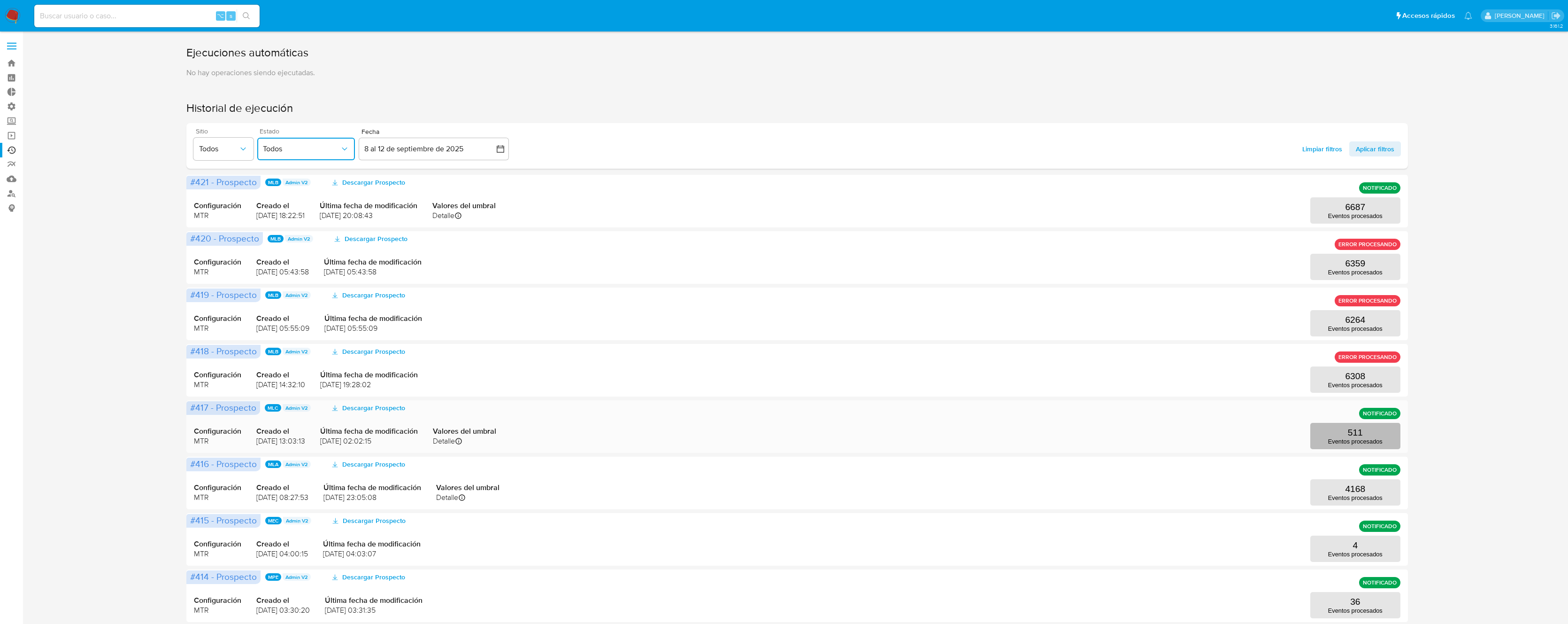
click at [1356, 429] on p "511" at bounding box center [1355, 433] width 15 height 10
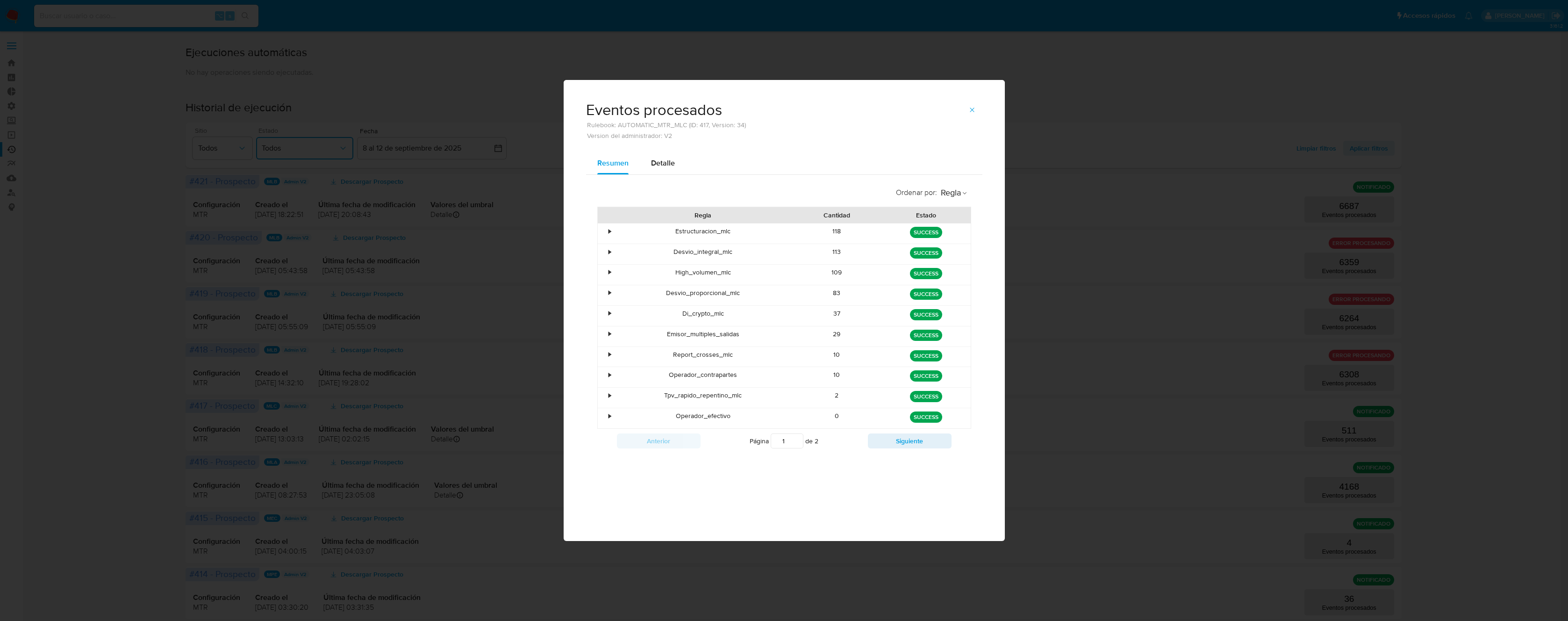
click at [611, 398] on div "•" at bounding box center [610, 395] width 2 height 9
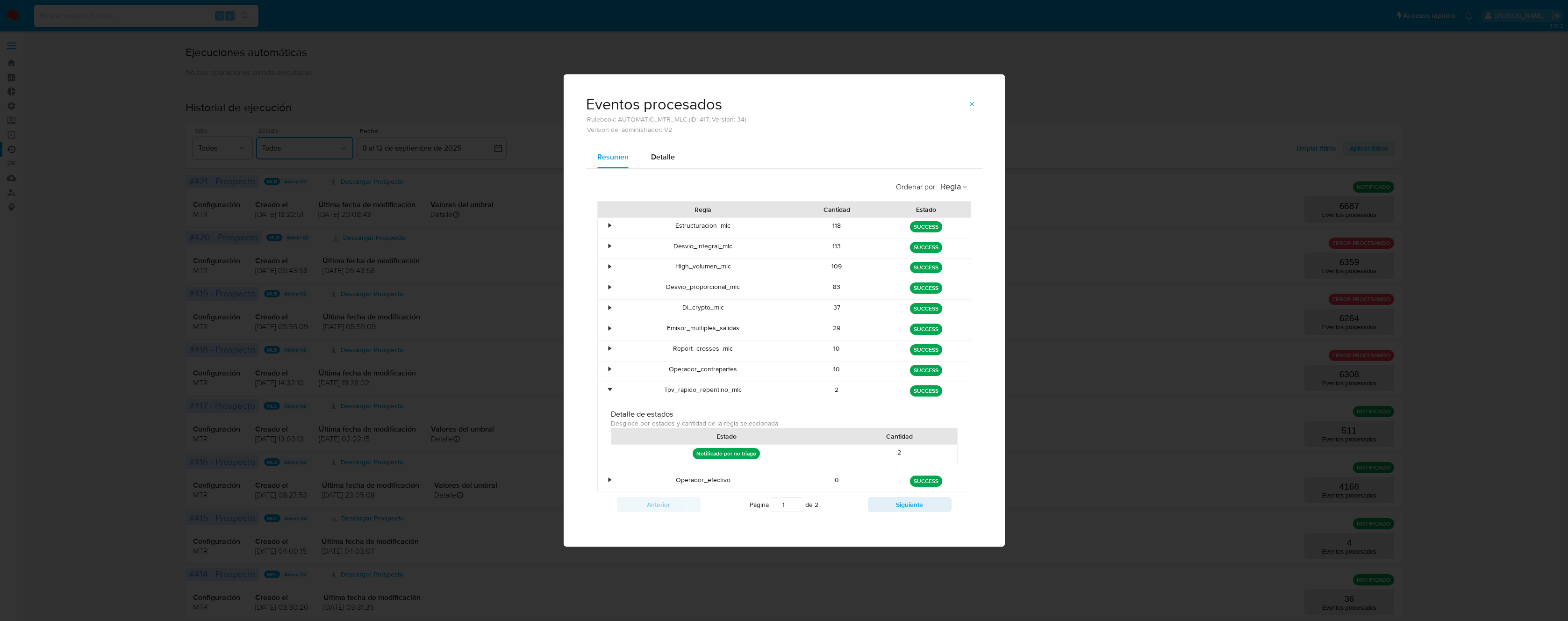
click at [775, 454] on div "Notificado por no triage" at bounding box center [726, 454] width 231 height 20
click at [781, 446] on div "Notificado por no triage" at bounding box center [726, 454] width 231 height 20
click at [899, 454] on div "2" at bounding box center [900, 454] width 116 height 20
drag, startPoint x: 911, startPoint y: 507, endPoint x: 725, endPoint y: 164, distance: 390.2
click at [732, 164] on div "Resumen Detalle Ordenar por : Regla Regla Cantidad Estado • Estructuracion_mlc …" at bounding box center [784, 335] width 396 height 378
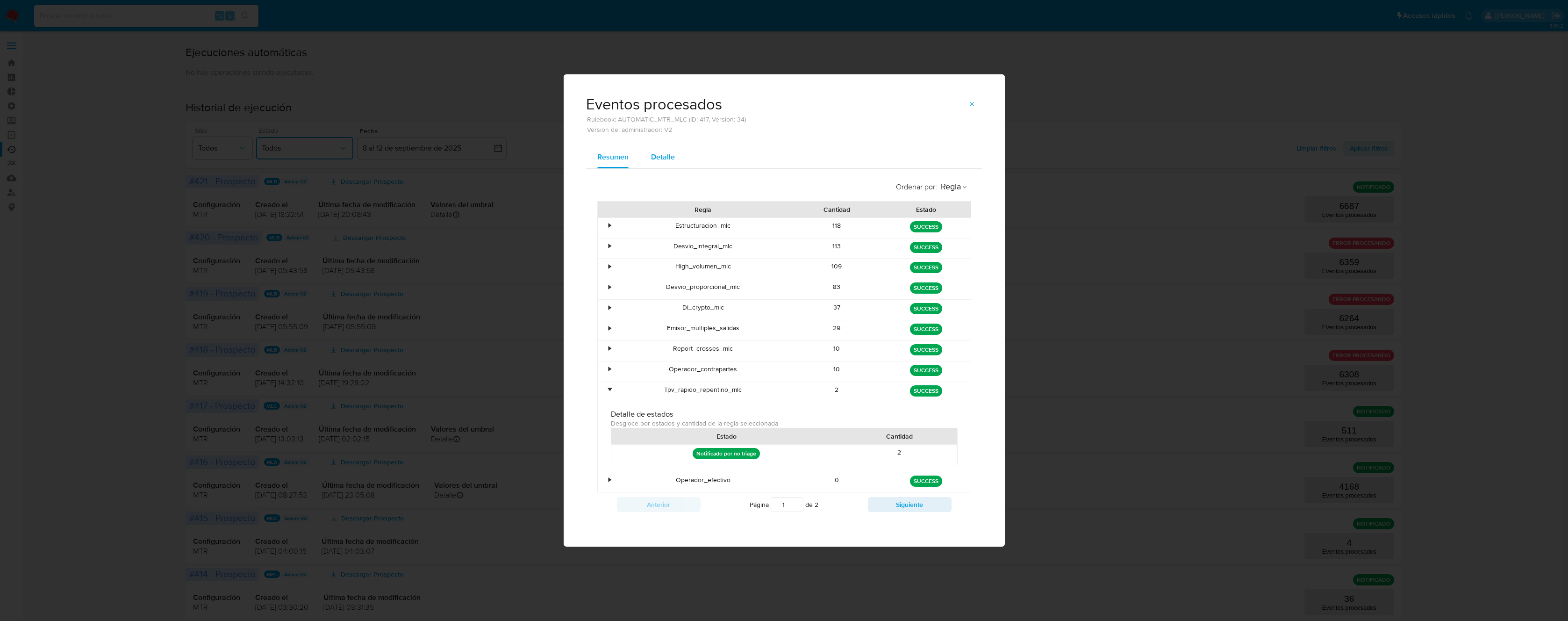
click at [665, 159] on span "Detalle" at bounding box center [663, 157] width 24 height 11
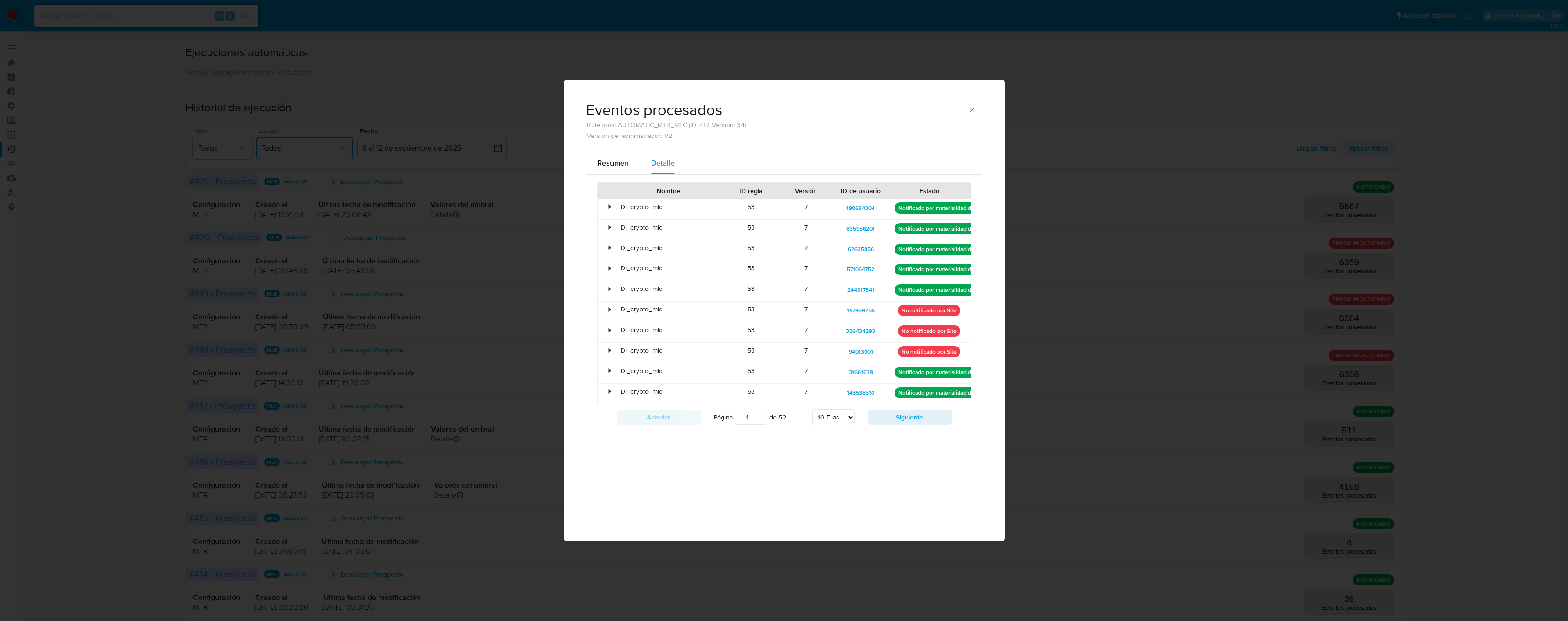
click at [842, 415] on select "5 Filas 10 Filas 20 Filas 25 Filas 50 Filas 100 Filas" at bounding box center [833, 417] width 43 height 16
click at [812, 409] on select "5 Filas 10 Filas 20 Filas 25 Filas 50 Filas 100 Filas" at bounding box center [833, 417] width 43 height 16
select select "100"
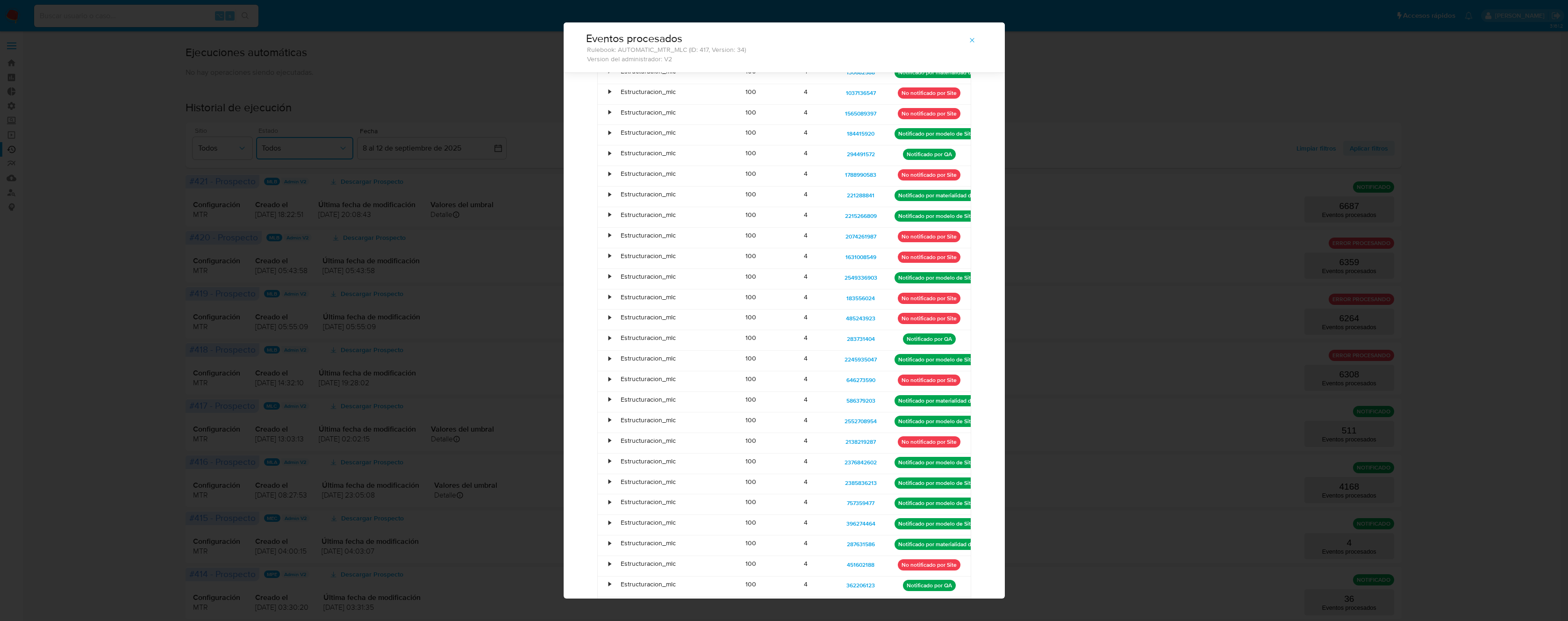
scroll to position [1628, 0]
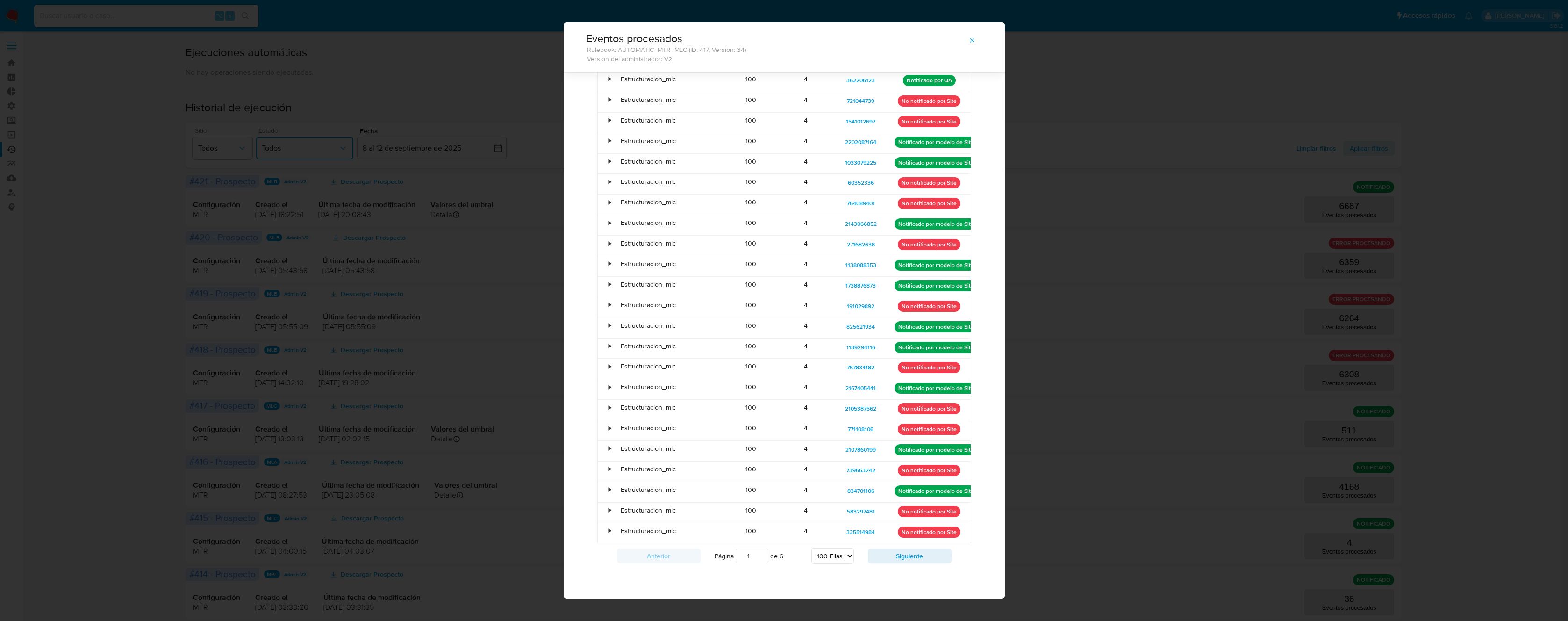
drag, startPoint x: 758, startPoint y: 559, endPoint x: 744, endPoint y: 557, distance: 14.1
click at [744, 557] on input "1" at bounding box center [752, 556] width 33 height 15
drag, startPoint x: 749, startPoint y: 556, endPoint x: 733, endPoint y: 555, distance: 16.0
click at [736, 555] on input "1" at bounding box center [752, 556] width 33 height 15
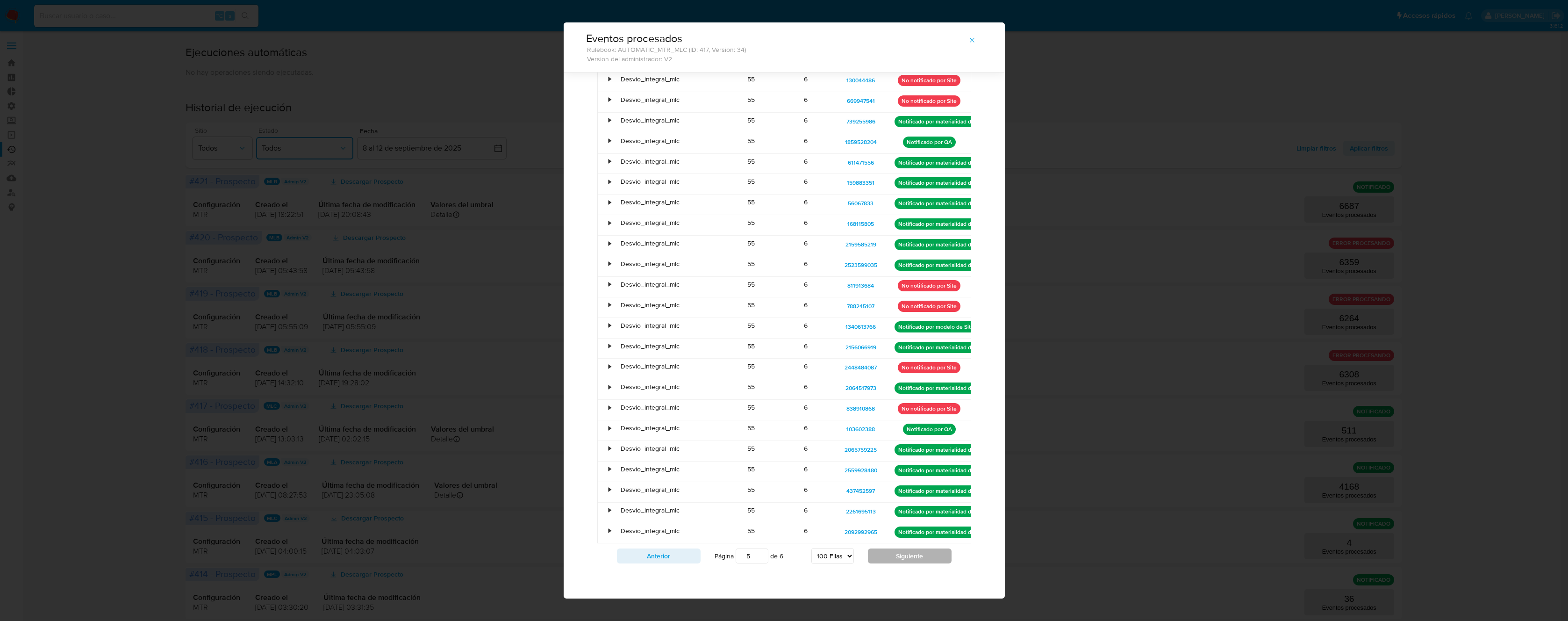
click at [889, 557] on button "Siguiente" at bounding box center [909, 556] width 83 height 15
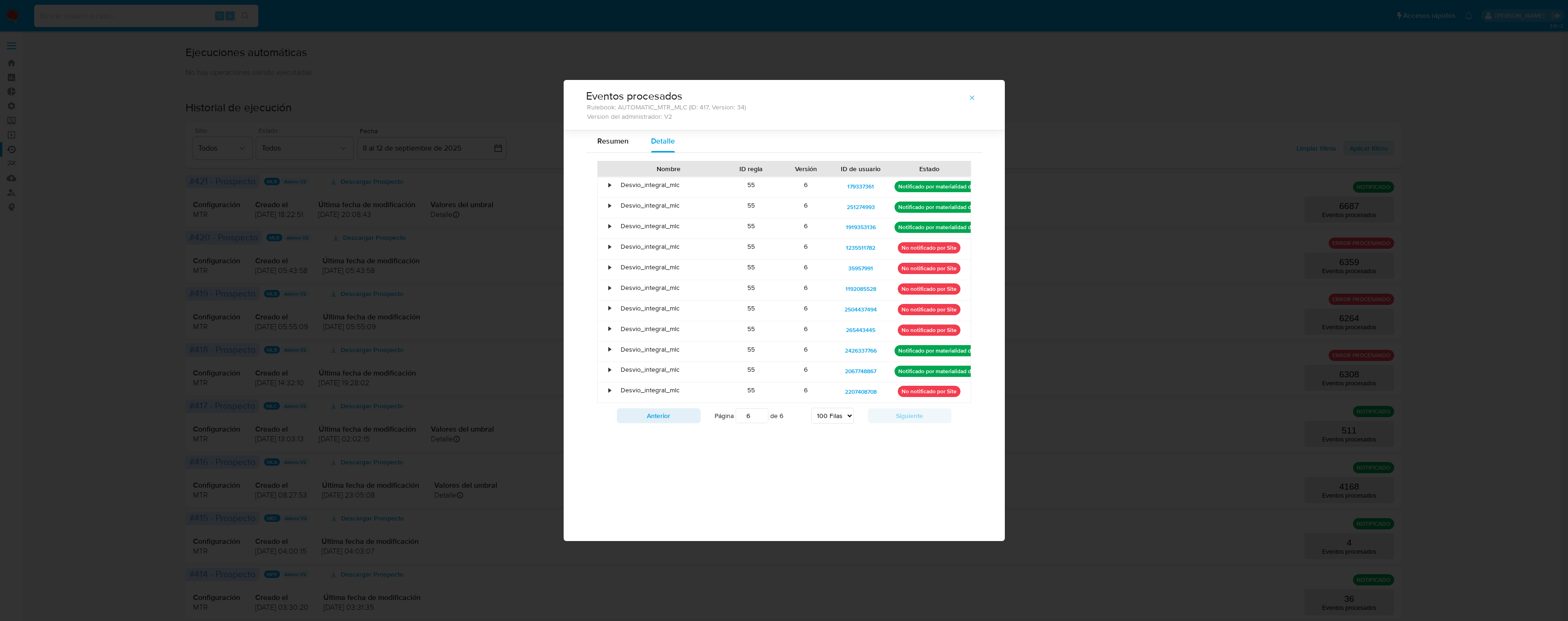
scroll to position [0, 0]
click at [676, 419] on button "Anterior" at bounding box center [659, 415] width 83 height 15
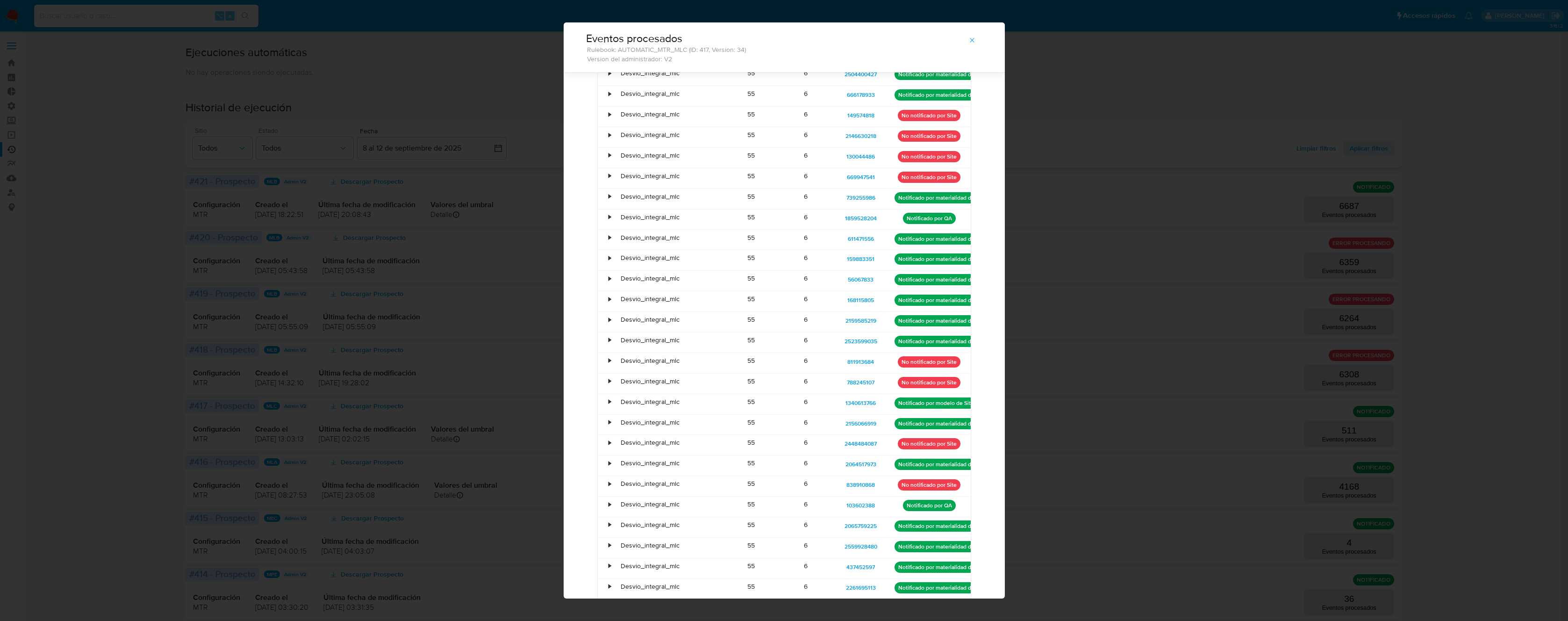
scroll to position [1628, 0]
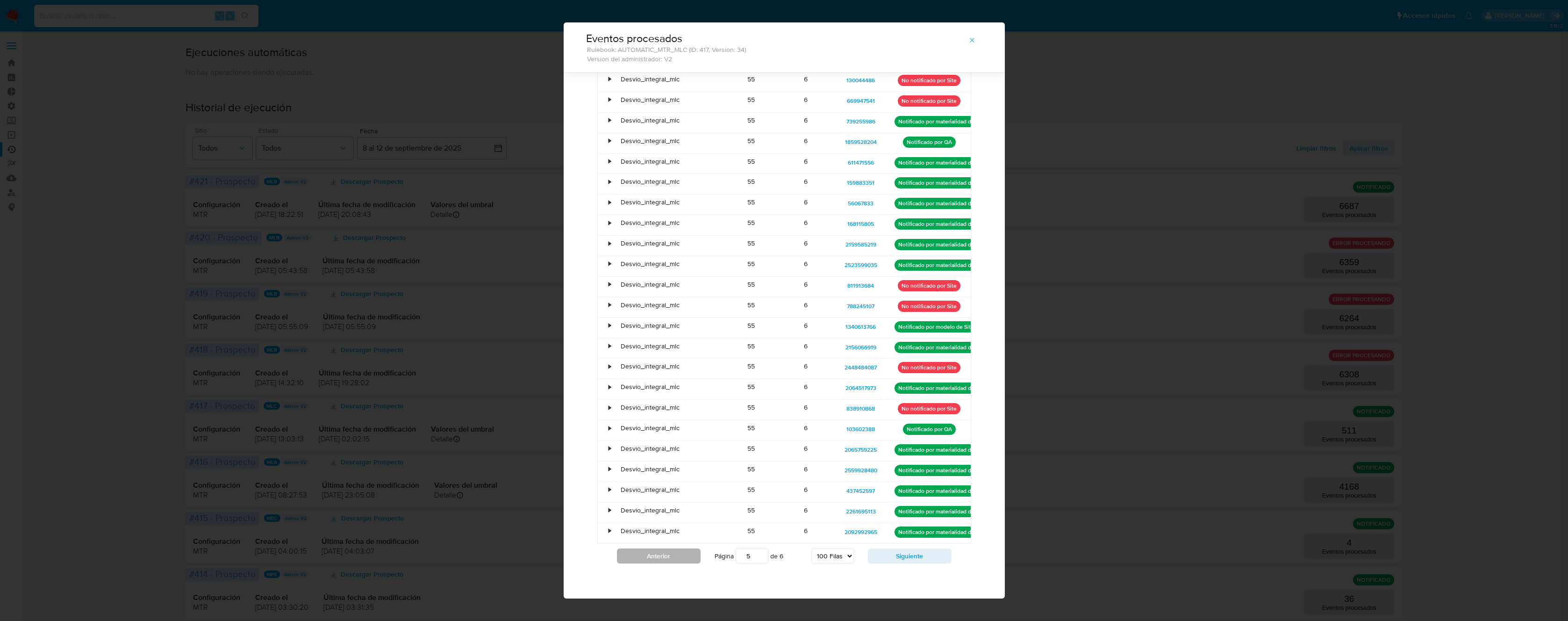
click at [660, 559] on button "Anterior" at bounding box center [659, 556] width 83 height 15
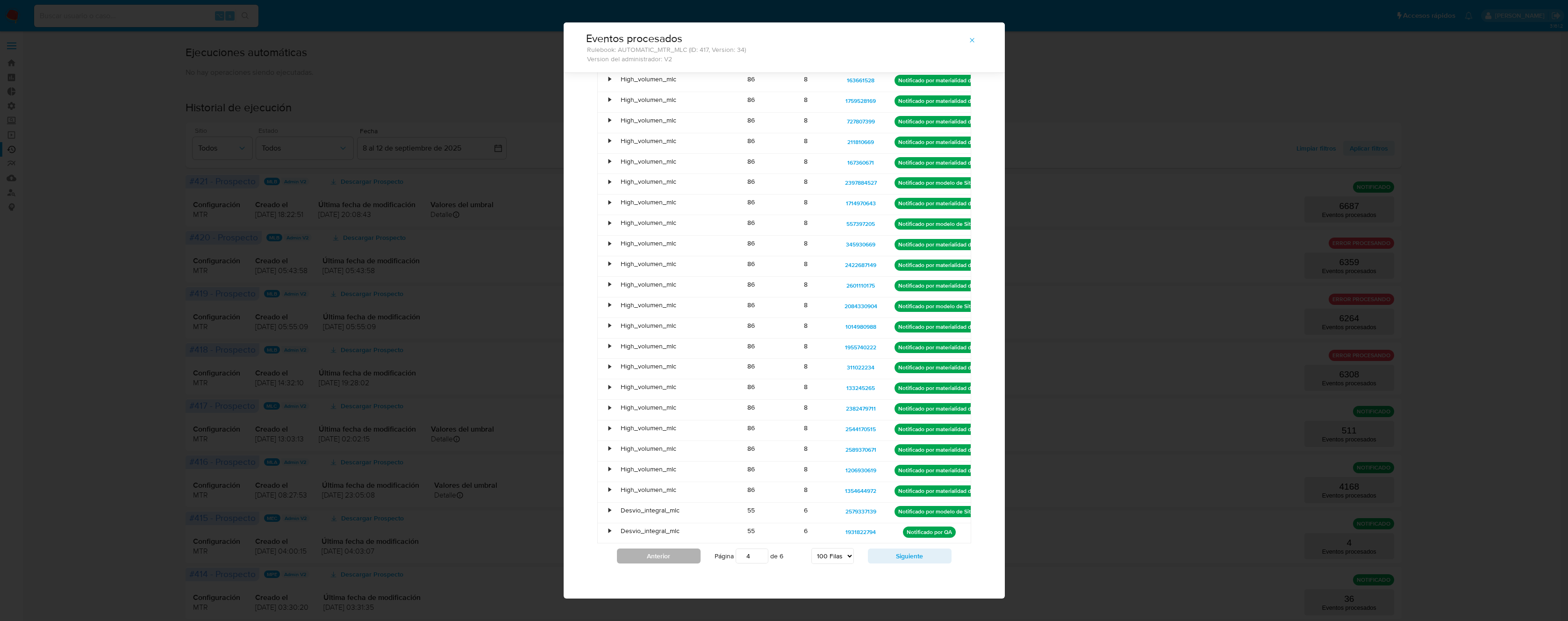
click at [655, 556] on button "Anterior" at bounding box center [659, 556] width 83 height 15
click at [655, 555] on button "Anterior" at bounding box center [659, 556] width 83 height 15
click at [659, 555] on button "Anterior" at bounding box center [659, 556] width 83 height 15
type input "1"
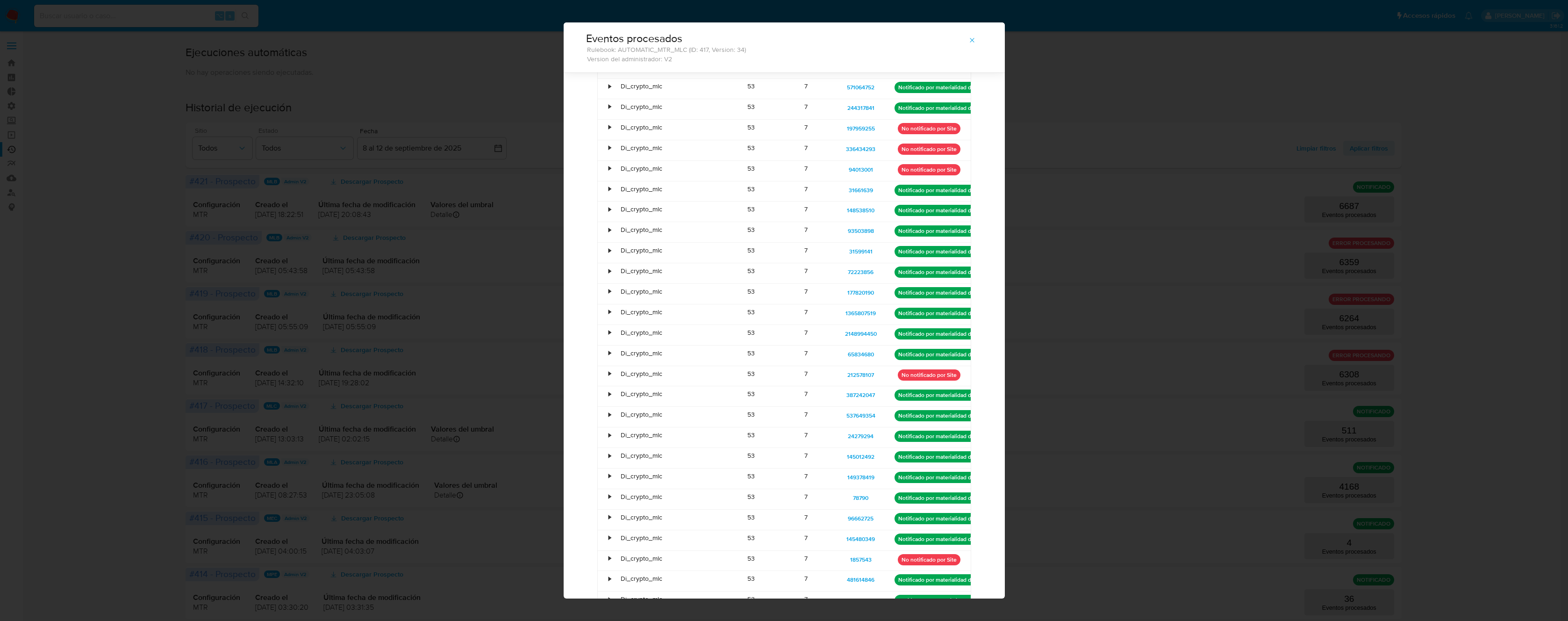
scroll to position [0, 0]
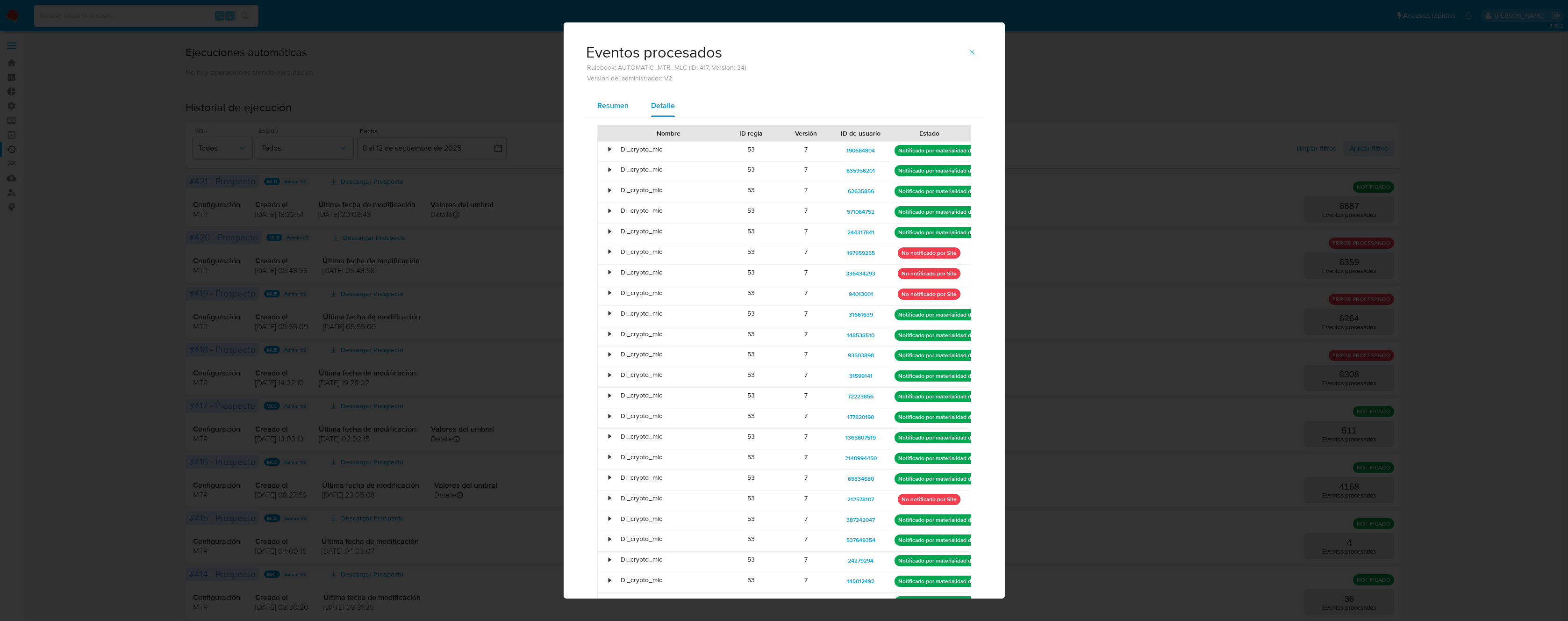
click at [613, 116] on div "Resumen" at bounding box center [612, 105] width 31 height 23
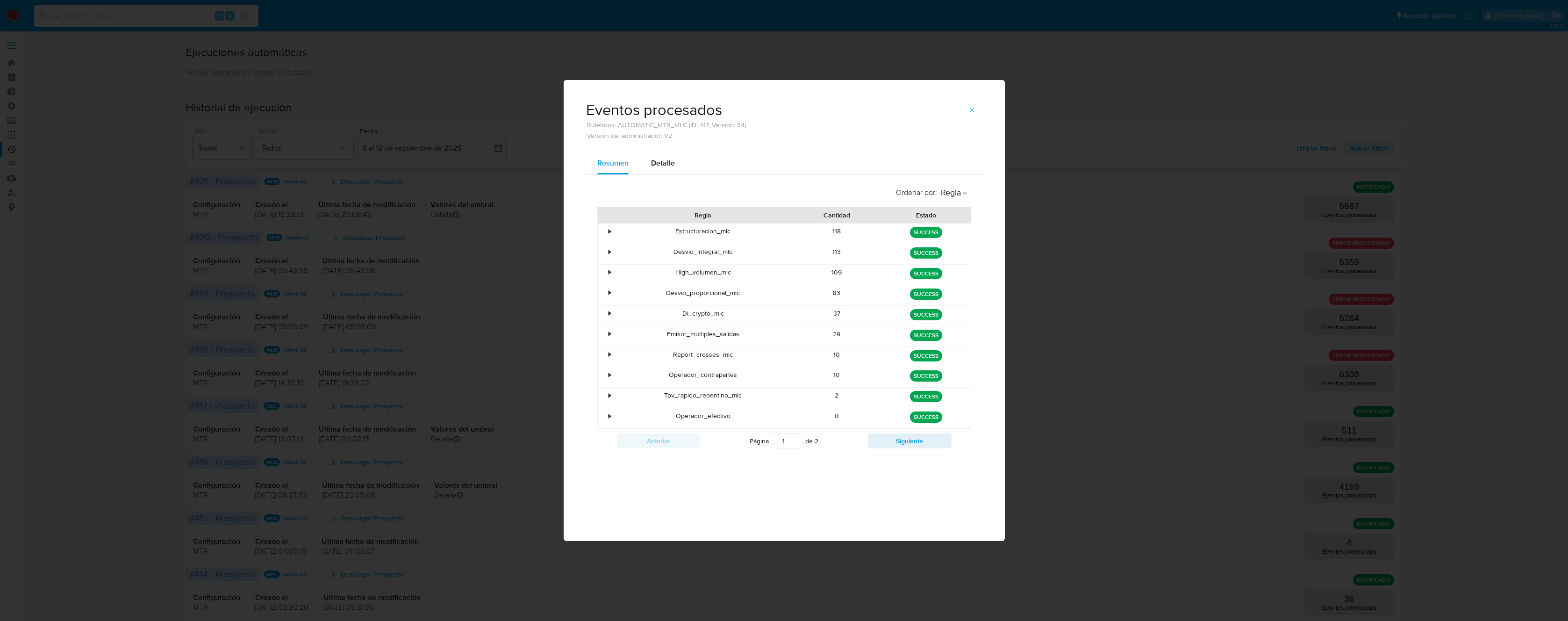
click at [611, 397] on div "•" at bounding box center [610, 395] width 2 height 9
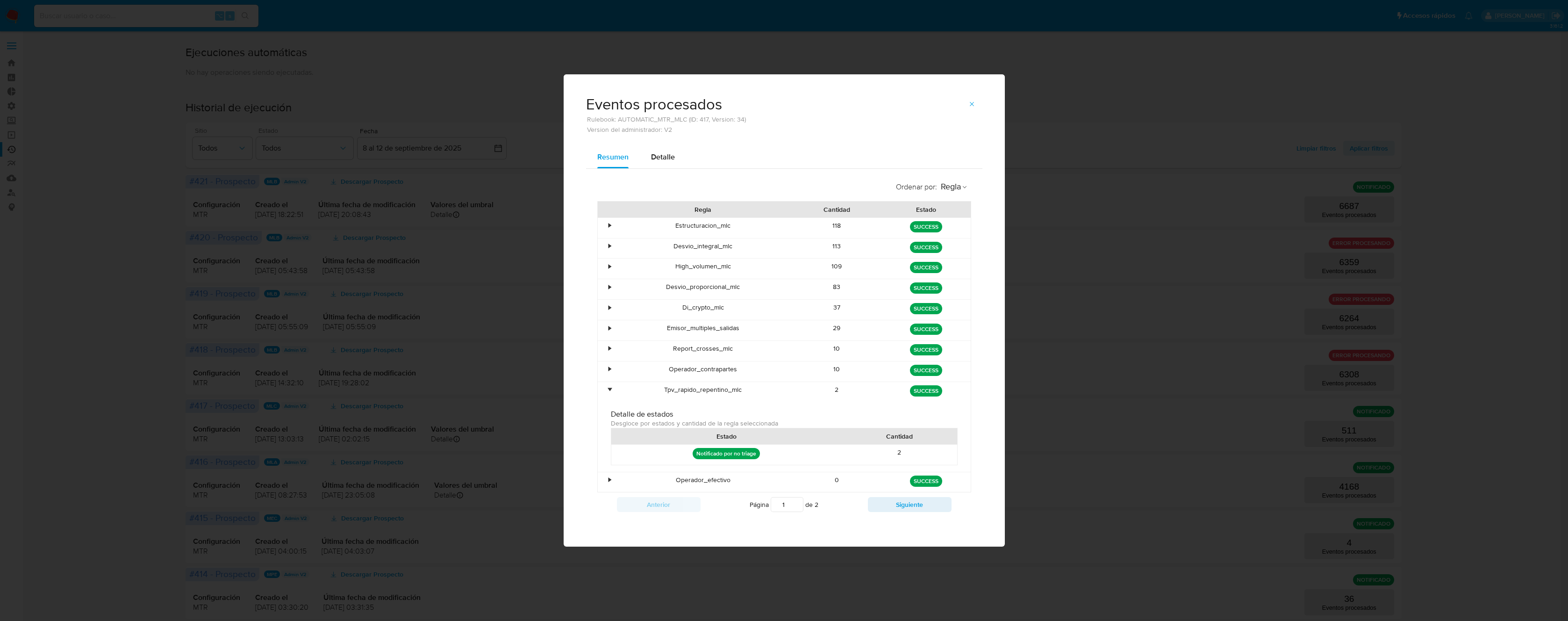
click at [699, 420] on span "Desgloce por estados y cantidad de la regla seleccionada" at bounding box center [695, 423] width 167 height 9
drag, startPoint x: 795, startPoint y: 424, endPoint x: 653, endPoint y: 420, distance: 142.1
click at [653, 420] on div "Detalle de estados Desgloce por estados y cantidad de la regla seleccionada" at bounding box center [785, 418] width 347 height 19
click at [805, 414] on h3 "Detalle de estados" at bounding box center [785, 413] width 347 height 10
click at [878, 505] on button "Siguiente" at bounding box center [909, 504] width 83 height 15
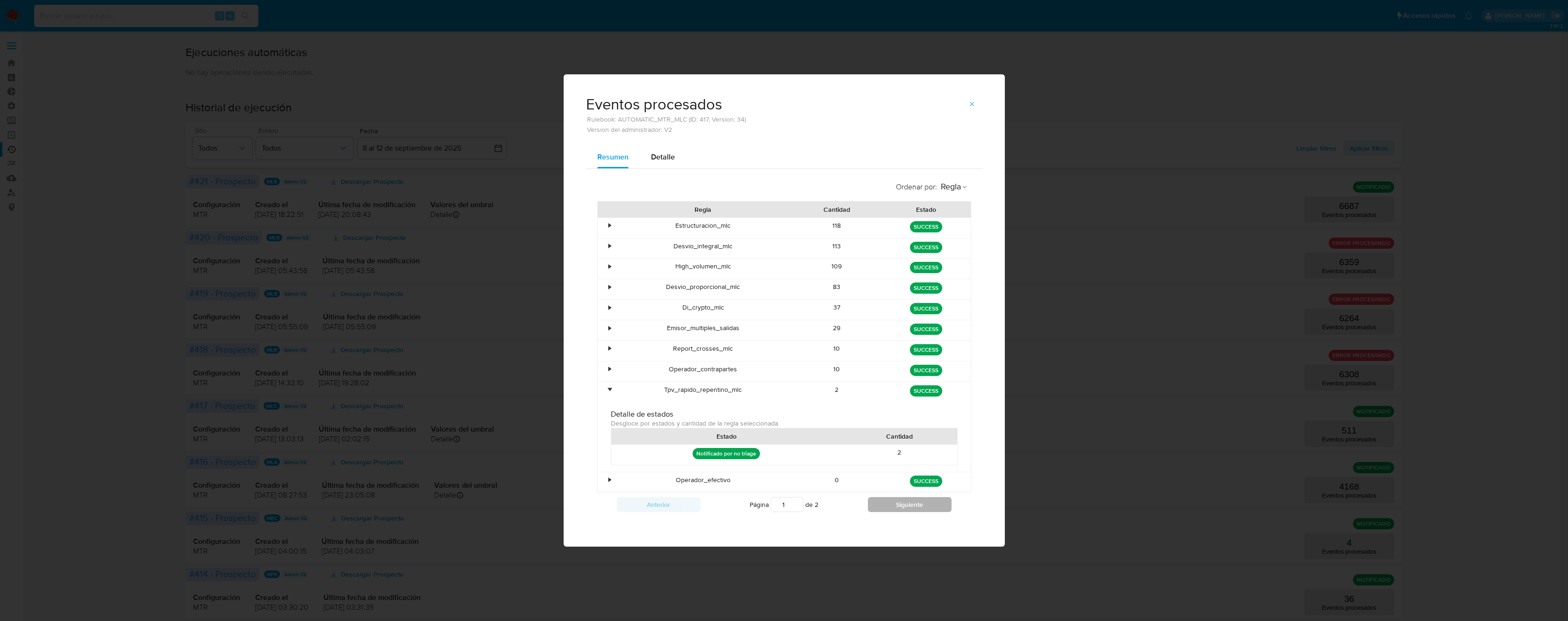
type input "2"
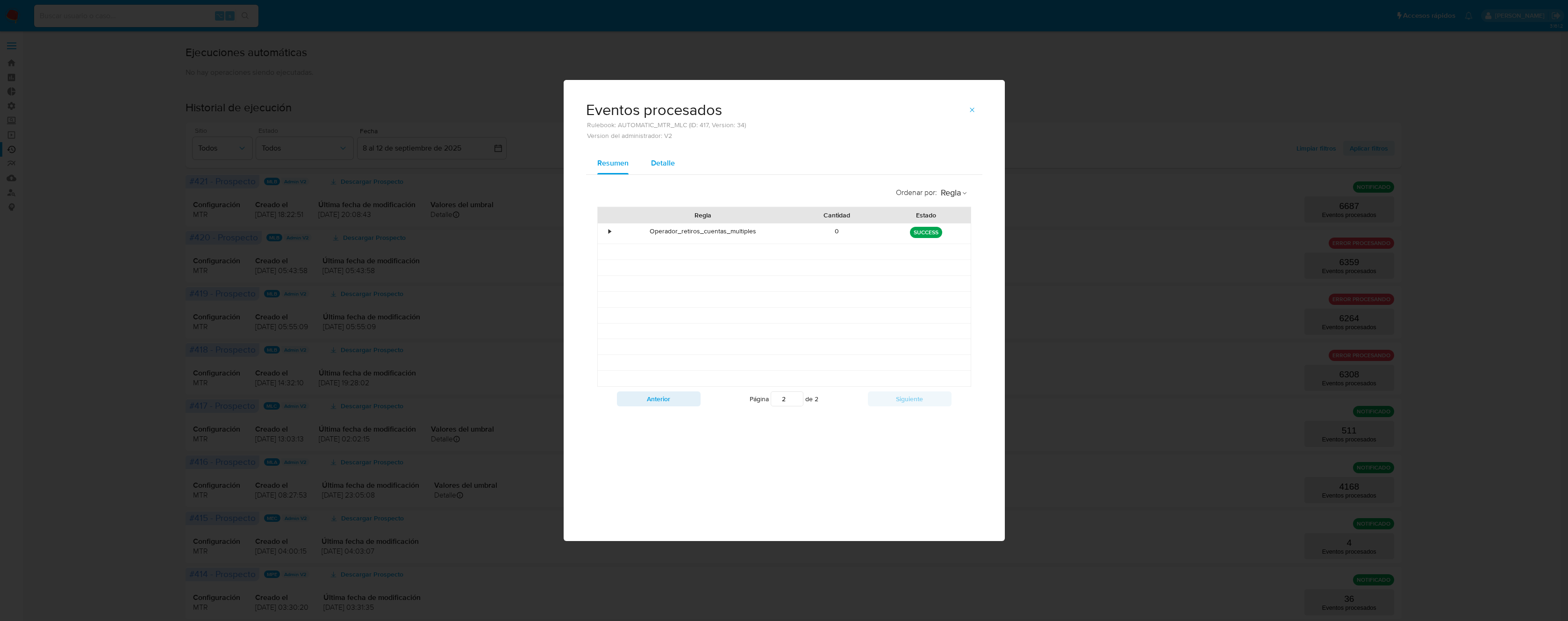
click at [660, 166] on span "Detalle" at bounding box center [663, 163] width 24 height 11
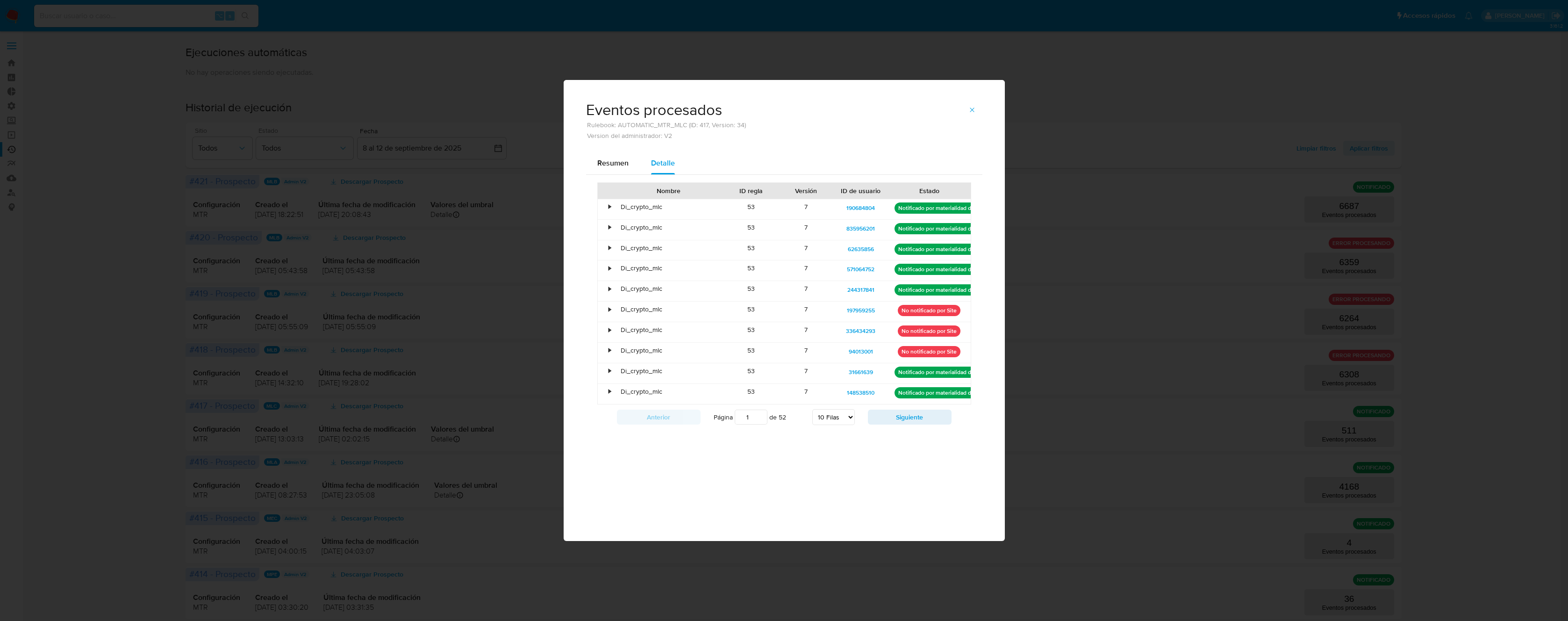
click at [693, 284] on div "Di_crypto_mlc" at bounding box center [669, 289] width 97 height 9
click at [836, 417] on select "5 Filas 10 Filas 20 Filas 25 Filas 50 Filas 100 Filas" at bounding box center [833, 417] width 43 height 16
click at [812, 409] on select "5 Filas 10 Filas 20 Filas 25 Filas 50 Filas 100 Filas" at bounding box center [833, 417] width 43 height 16
select select "100"
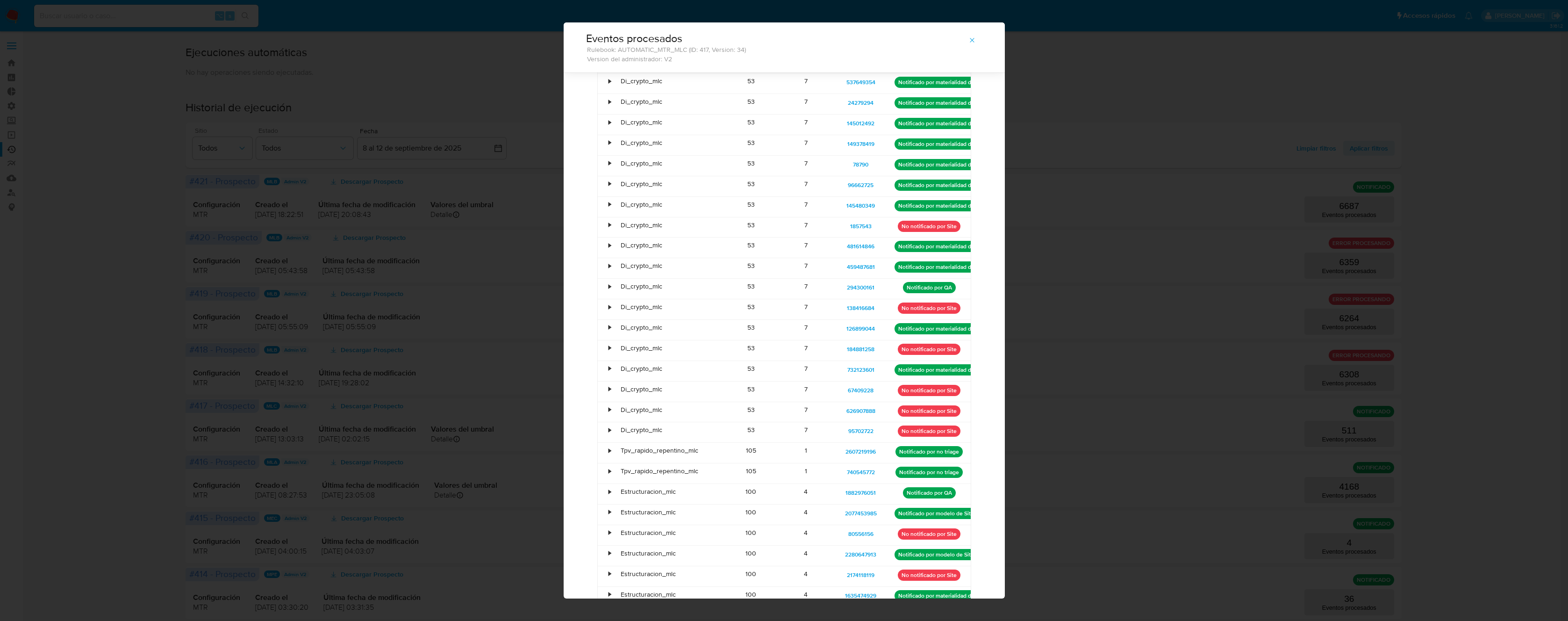
scroll to position [447, 0]
